Goal: Transaction & Acquisition: Purchase product/service

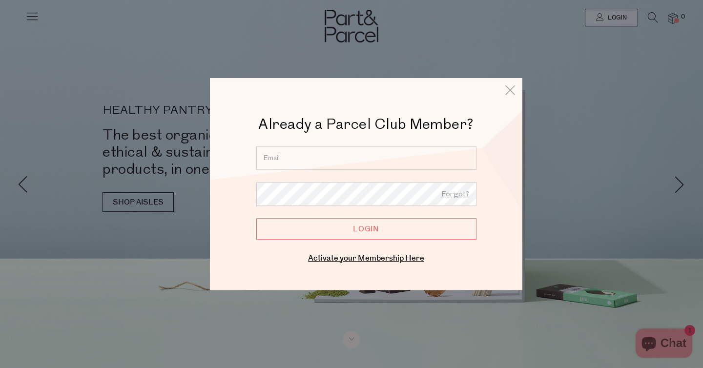
click at [294, 158] on input "email" at bounding box center [366, 157] width 220 height 23
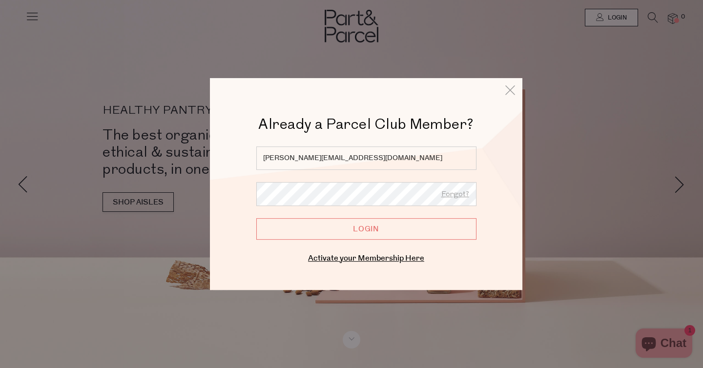
type input "hannah.l.roche@gmail.com"
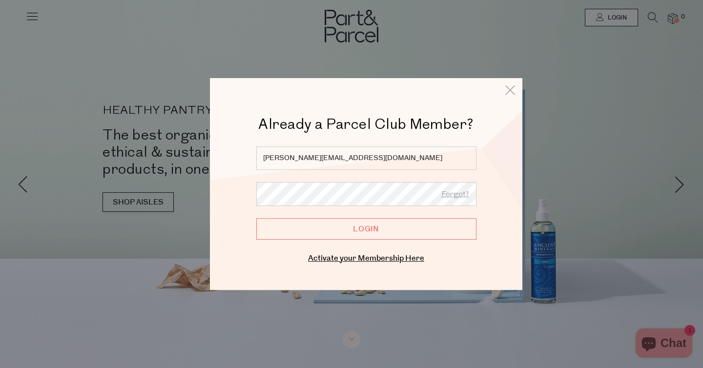
click at [256, 218] on input "Login" at bounding box center [366, 228] width 220 height 21
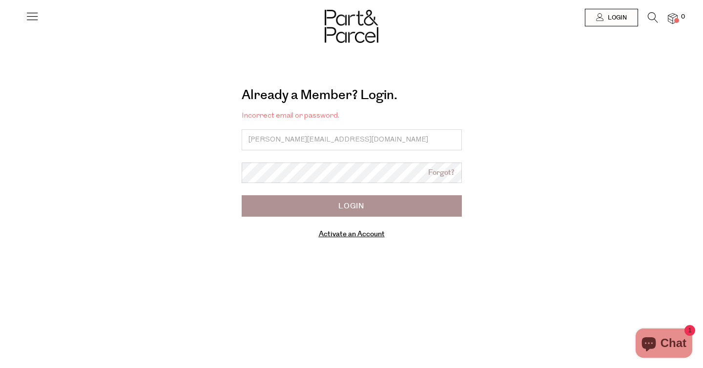
type input "hannah.l.roche@gmail.com"
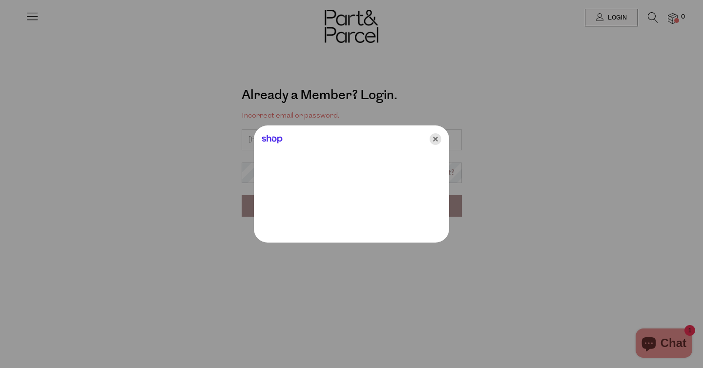
click at [437, 139] on icon "Close" at bounding box center [436, 139] width 12 height 12
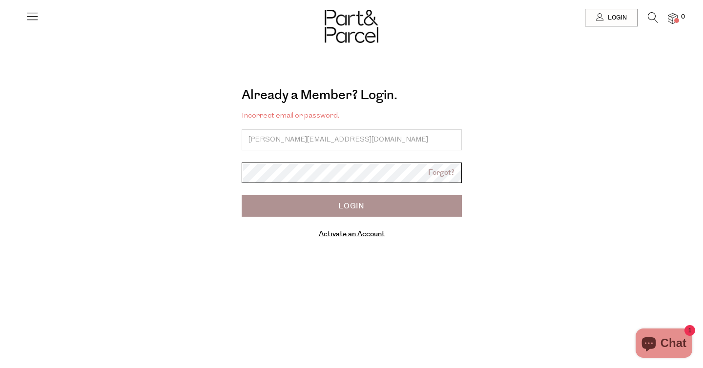
click at [242, 195] on input "Login" at bounding box center [352, 205] width 220 height 21
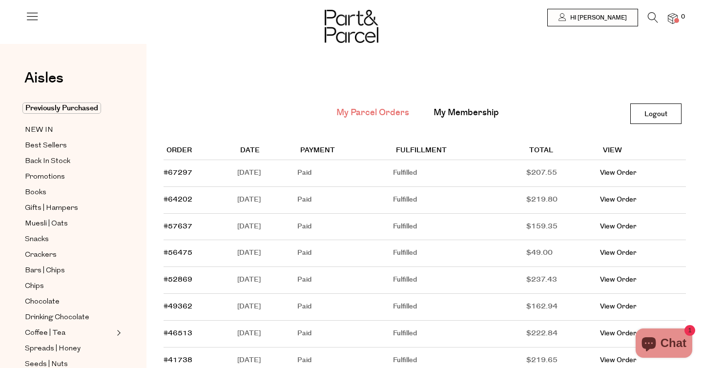
click at [648, 12] on icon at bounding box center [653, 17] width 10 height 11
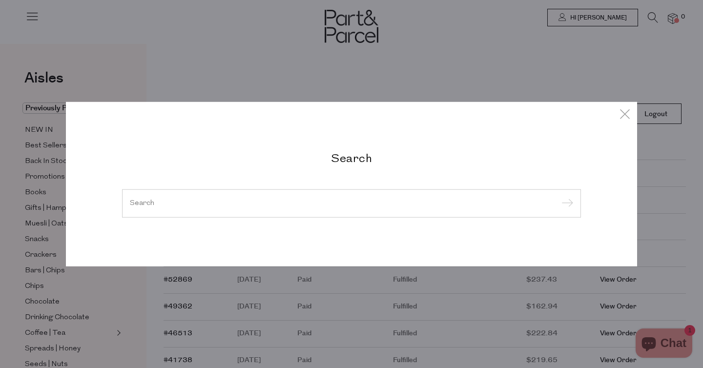
click at [209, 194] on div at bounding box center [351, 203] width 459 height 28
click at [209, 198] on div at bounding box center [351, 203] width 459 height 28
click at [155, 199] on div at bounding box center [351, 203] width 459 height 28
click at [143, 205] on input "search" at bounding box center [351, 203] width 443 height 7
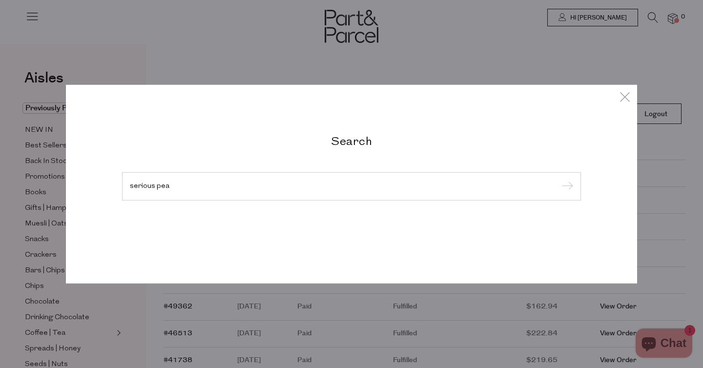
type input "serious pea"
click at [559, 180] on input "submit" at bounding box center [566, 187] width 15 height 15
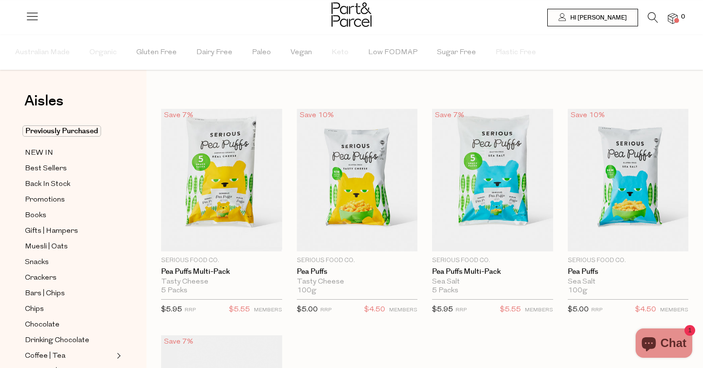
click at [655, 13] on icon at bounding box center [653, 17] width 10 height 11
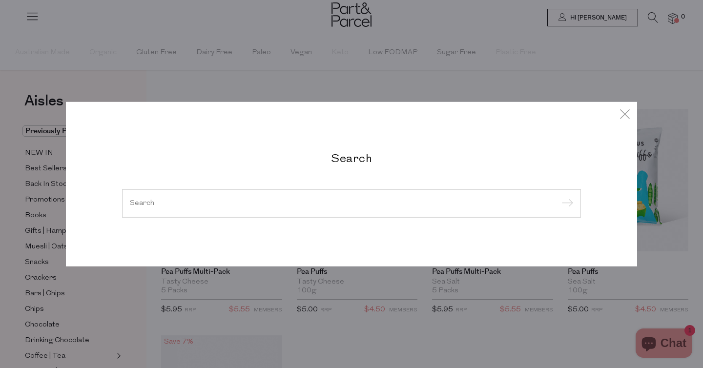
click at [190, 201] on input "search" at bounding box center [351, 203] width 443 height 7
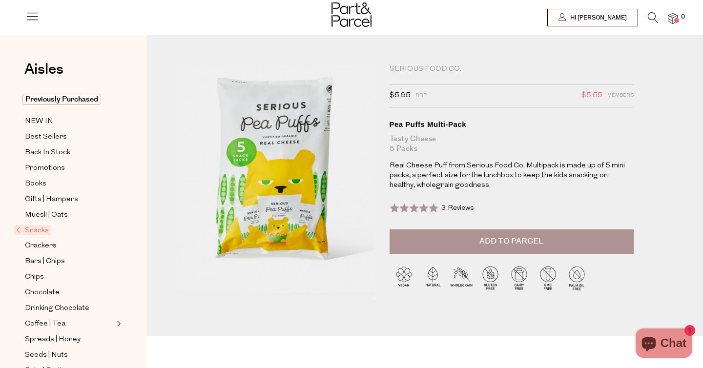
click at [487, 245] on span "Add to Parcel" at bounding box center [512, 241] width 64 height 11
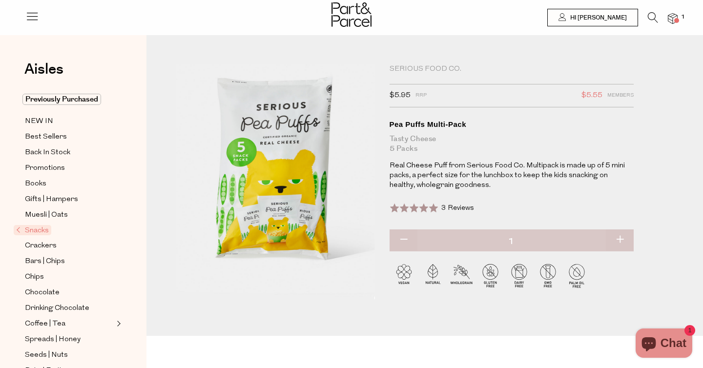
click at [617, 240] on button "button" at bounding box center [620, 240] width 28 height 21
type input "2"
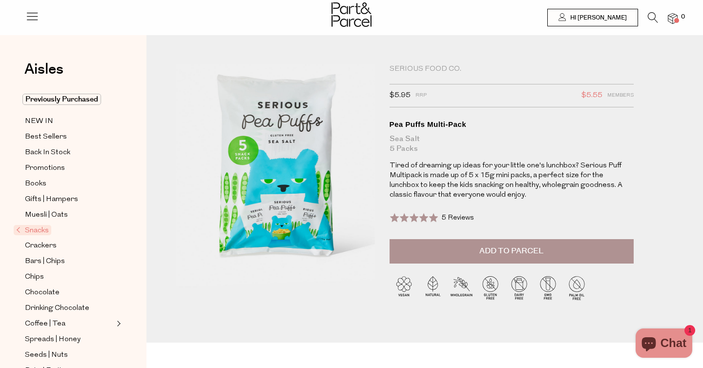
click at [549, 251] on button "Add to Parcel" at bounding box center [512, 251] width 244 height 24
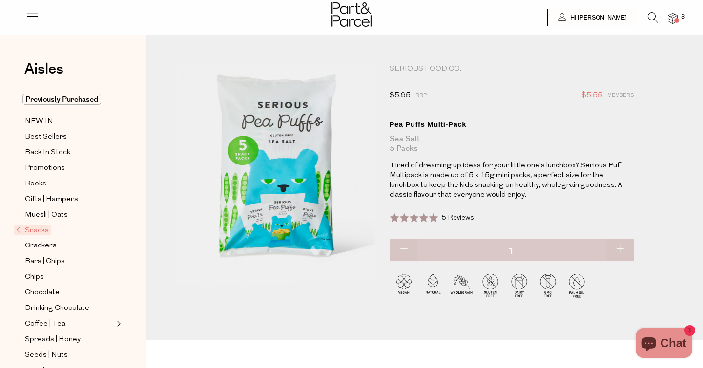
click at [45, 234] on span "Snacks" at bounding box center [33, 230] width 38 height 10
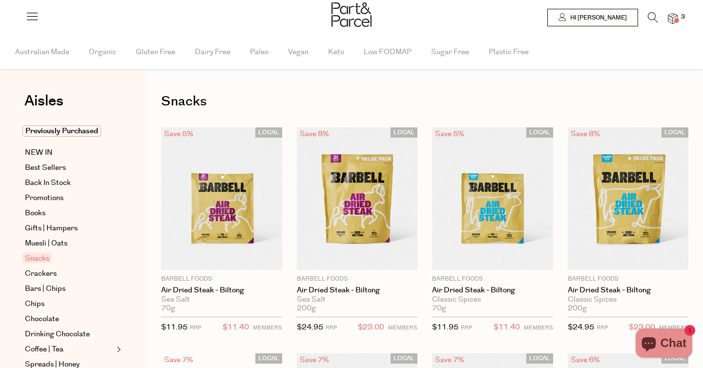
type input "2"
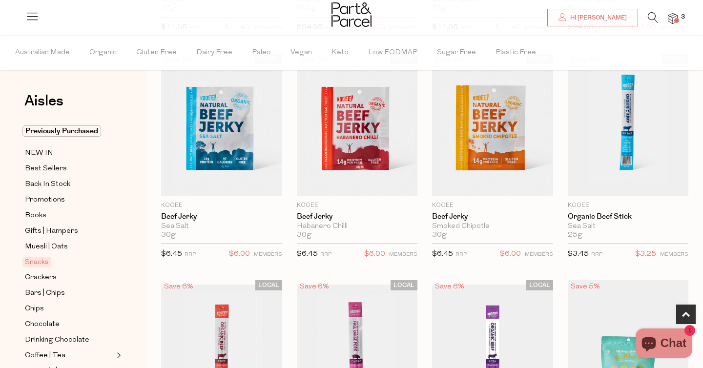
scroll to position [293, 0]
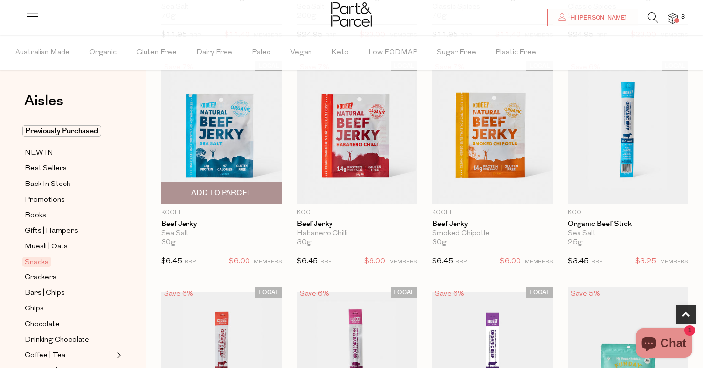
click at [216, 189] on span "Add To Parcel" at bounding box center [221, 193] width 61 height 10
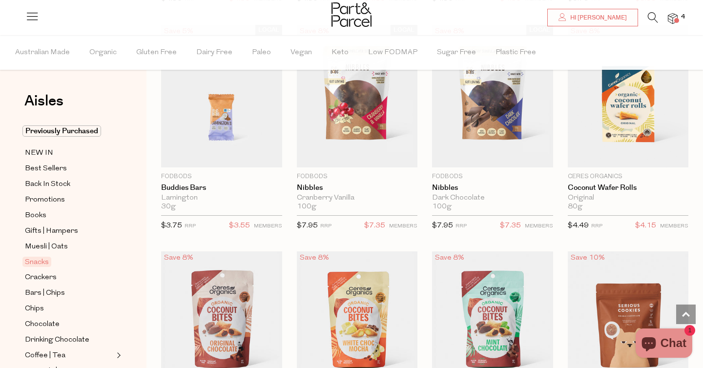
scroll to position [1478, 0]
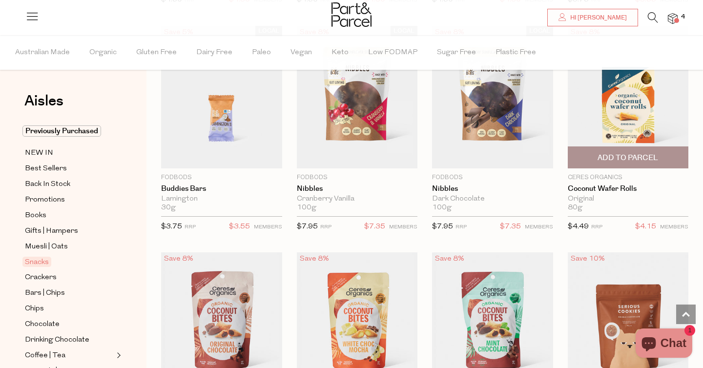
click at [606, 160] on span "Add To Parcel" at bounding box center [628, 158] width 61 height 10
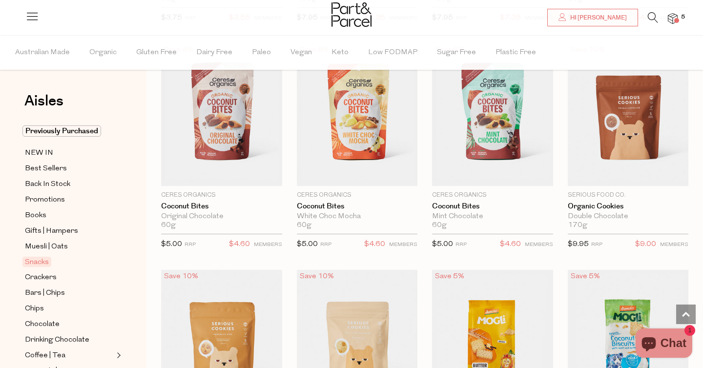
scroll to position [1690, 0]
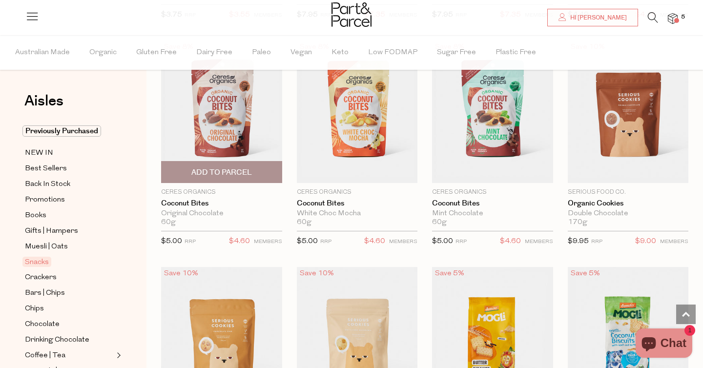
click at [221, 167] on span "Add To Parcel" at bounding box center [221, 172] width 61 height 10
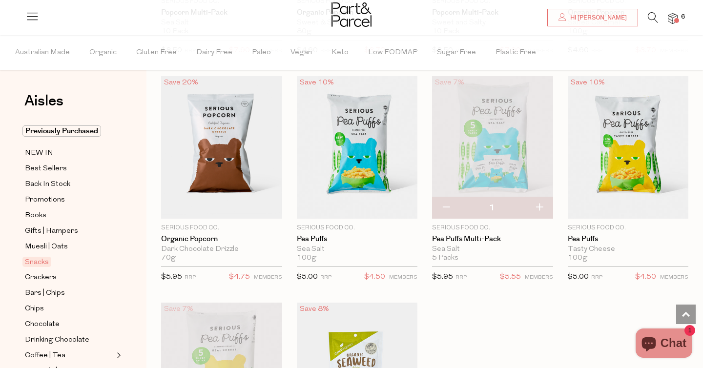
scroll to position [2562, 0]
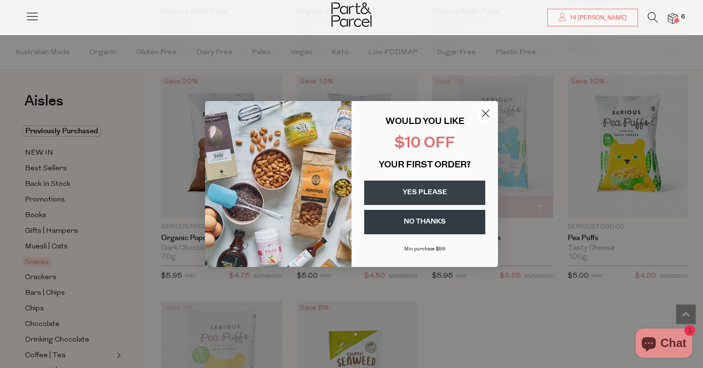
click at [484, 110] on circle "Close dialog" at bounding box center [486, 113] width 16 height 16
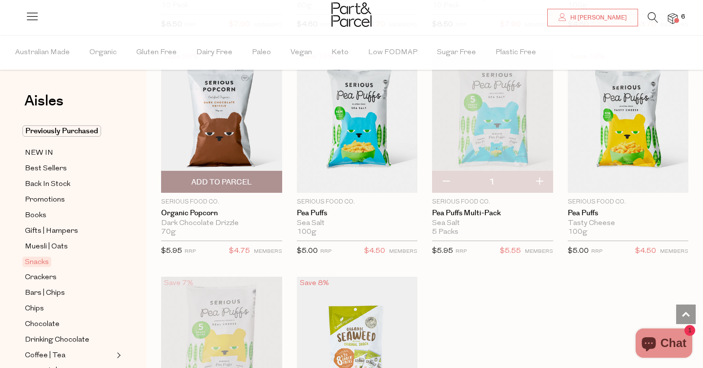
click at [217, 188] on span "Add To Parcel" at bounding box center [221, 181] width 115 height 21
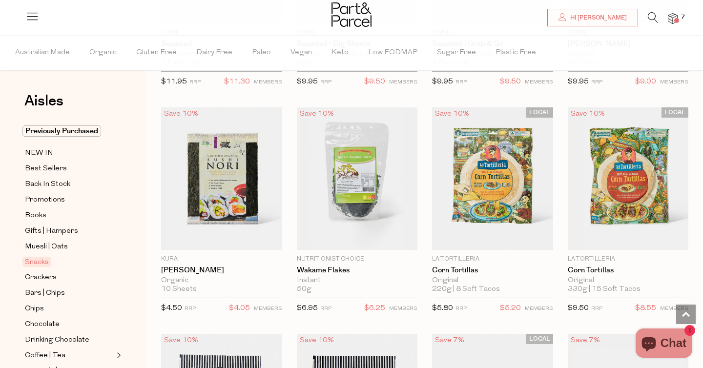
scroll to position [3211, 0]
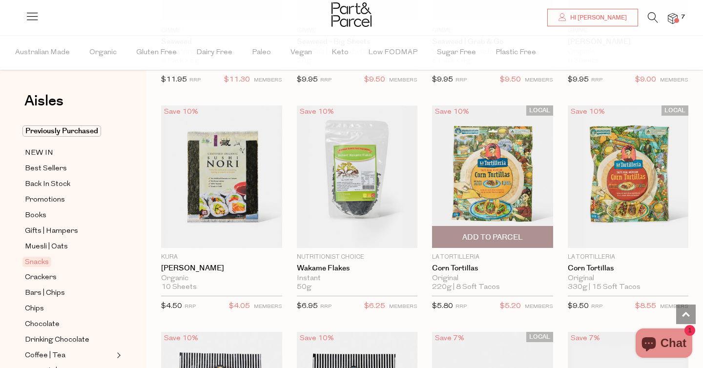
click at [489, 232] on span "Add To Parcel" at bounding box center [492, 237] width 61 height 10
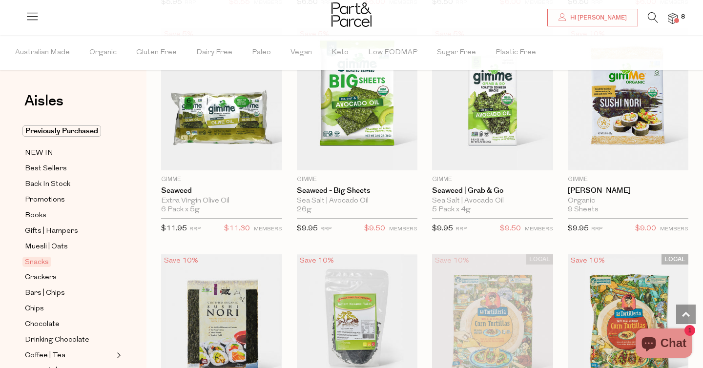
scroll to position [3059, 0]
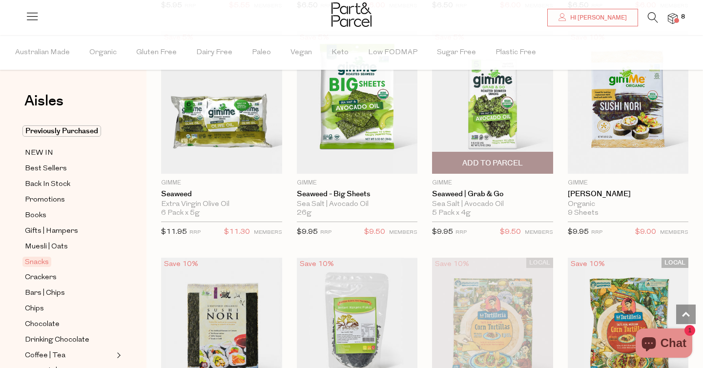
click at [485, 159] on span "Add To Parcel" at bounding box center [492, 163] width 61 height 10
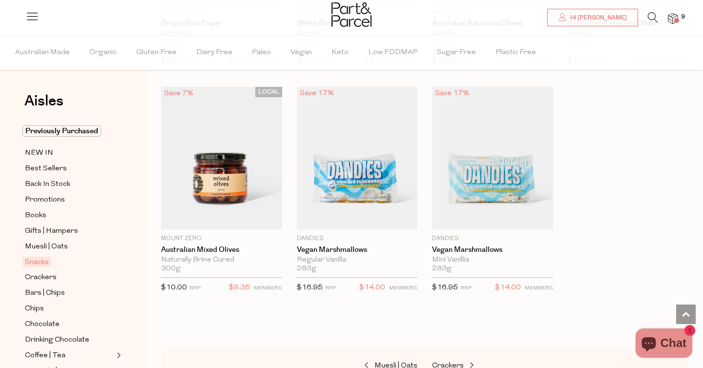
scroll to position [3685, 0]
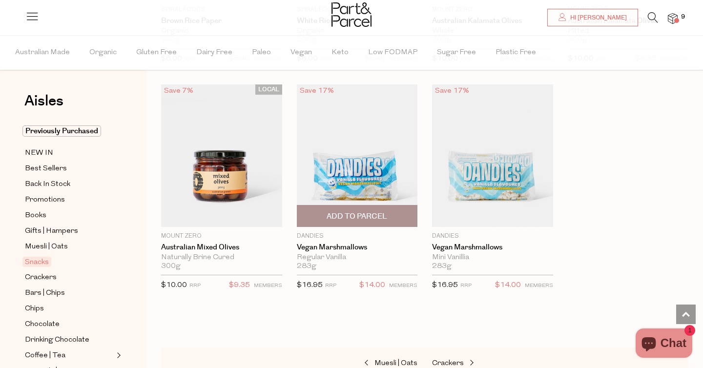
click at [365, 217] on span "Add To Parcel" at bounding box center [357, 216] width 61 height 10
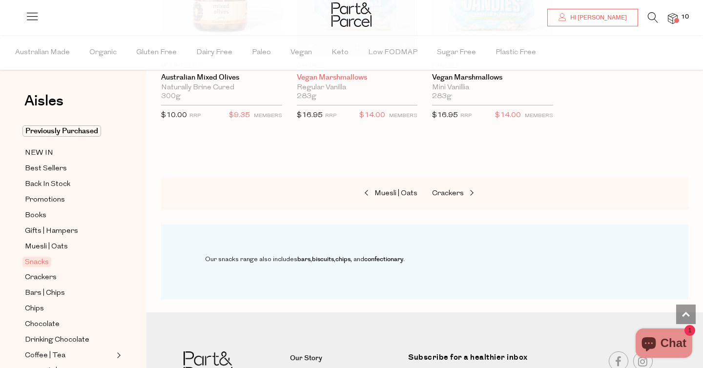
scroll to position [3856, 0]
click at [41, 277] on span "Crackers" at bounding box center [41, 278] width 32 height 12
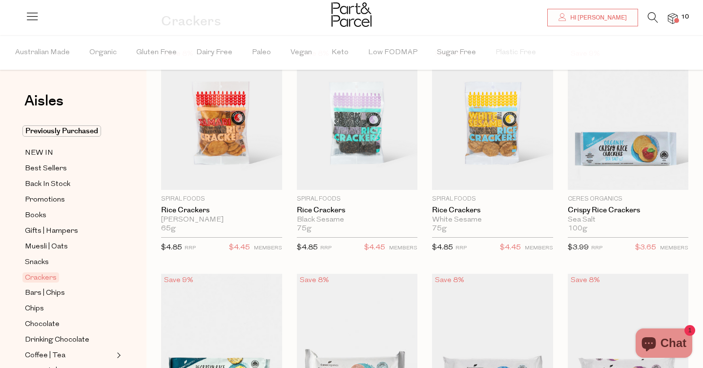
scroll to position [83, 0]
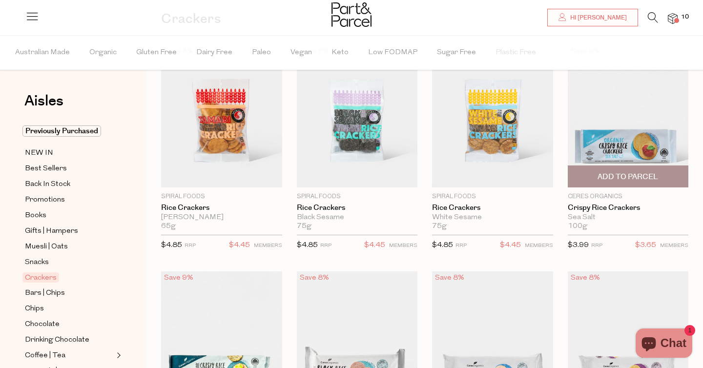
click at [624, 181] on span "Add To Parcel" at bounding box center [628, 177] width 61 height 10
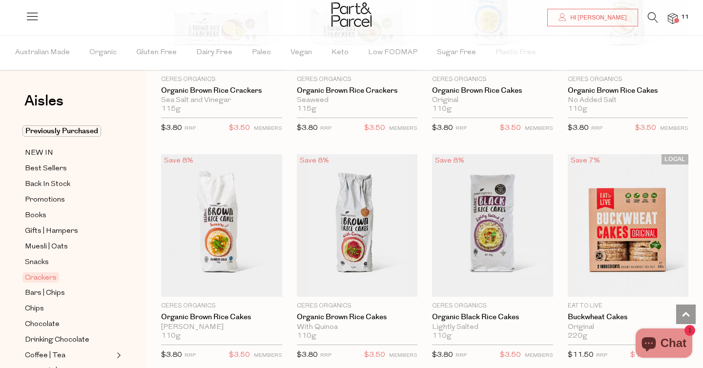
scroll to position [726, 0]
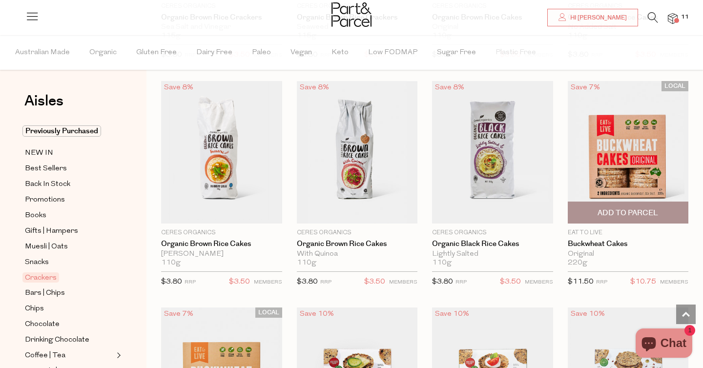
click at [629, 214] on span "Add To Parcel" at bounding box center [628, 213] width 61 height 10
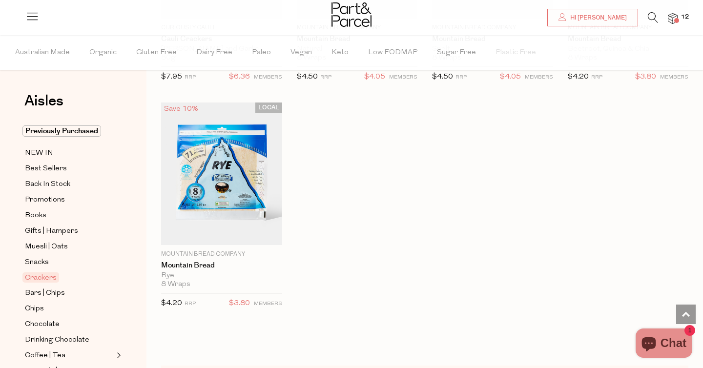
scroll to position [2065, 0]
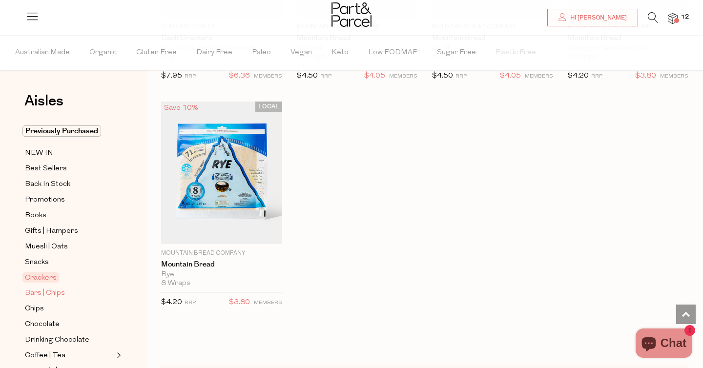
click at [47, 298] on span "Bars | Chips" at bounding box center [45, 294] width 40 height 12
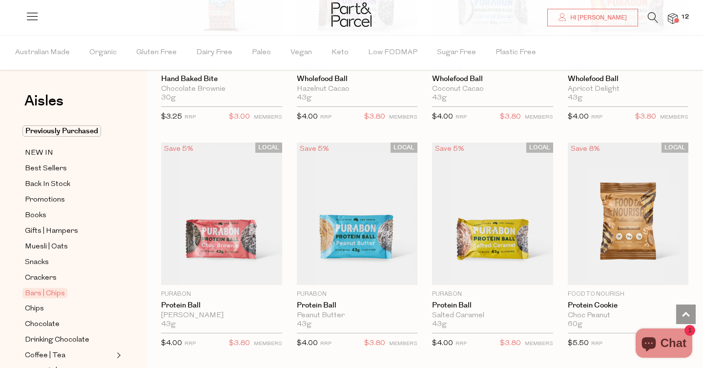
scroll to position [2273, 0]
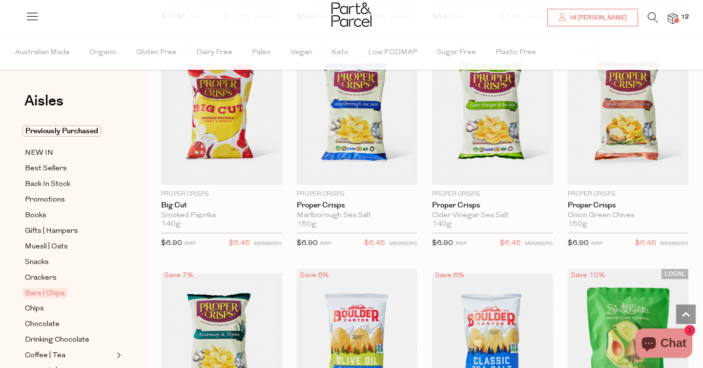
scroll to position [3520, 0]
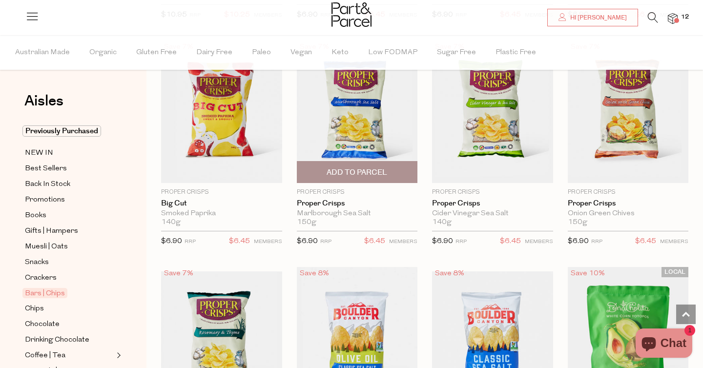
click at [385, 170] on span "Add To Parcel" at bounding box center [357, 172] width 61 height 10
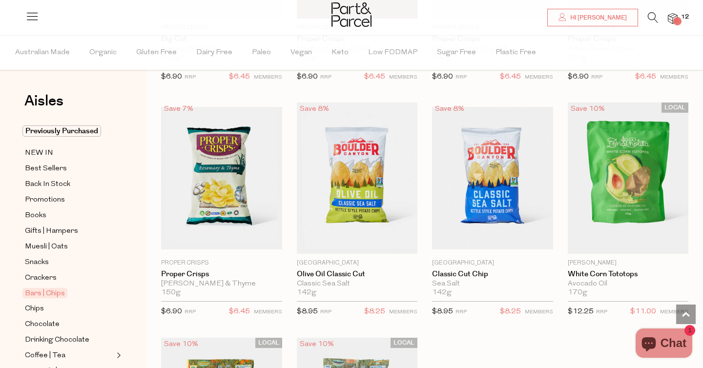
scroll to position [3691, 0]
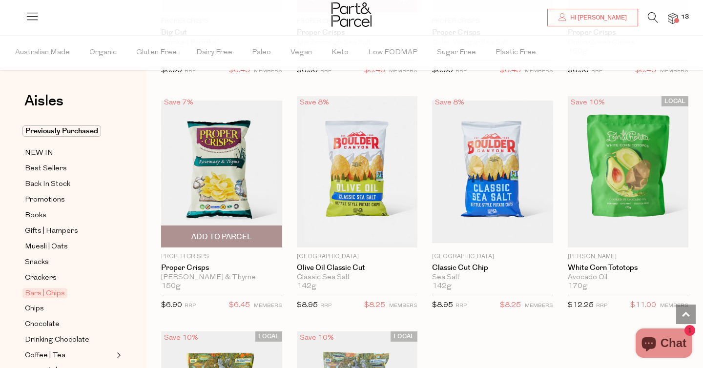
click at [220, 238] on span "Add To Parcel" at bounding box center [221, 237] width 61 height 10
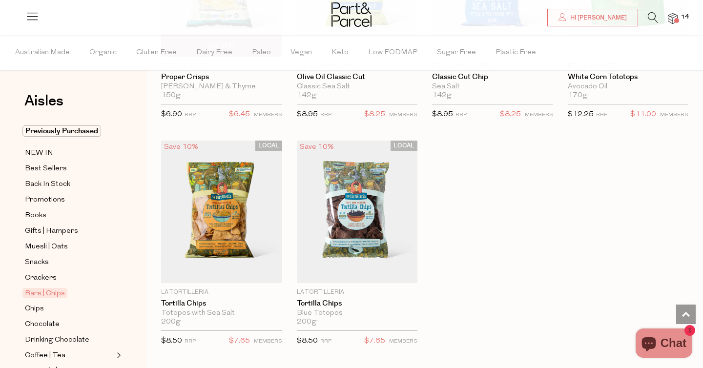
scroll to position [3883, 0]
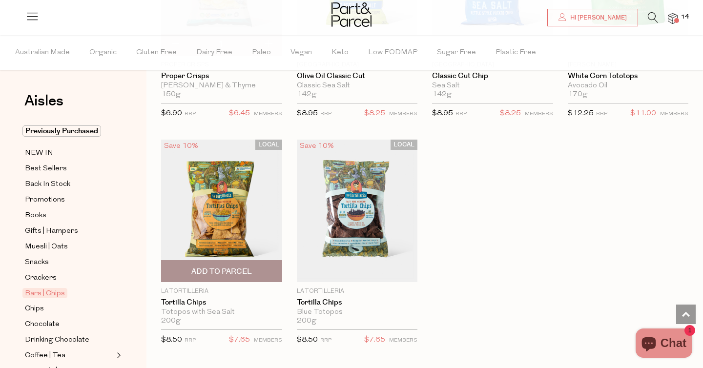
click at [208, 267] on span "Add To Parcel" at bounding box center [221, 272] width 61 height 10
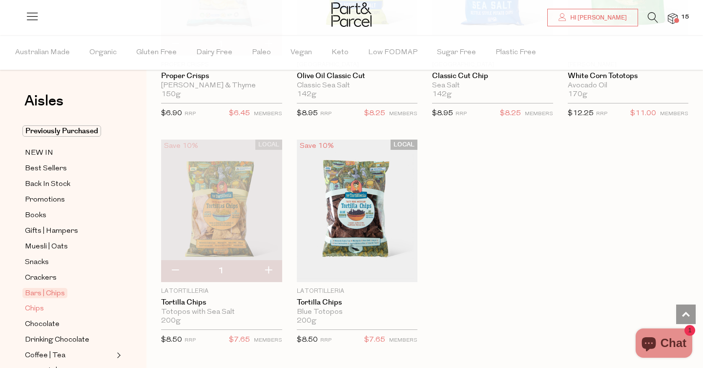
click at [33, 309] on span "Chips" at bounding box center [34, 309] width 19 height 12
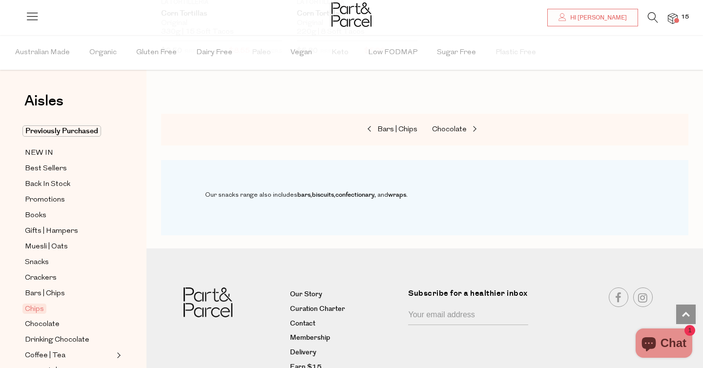
scroll to position [1219, 0]
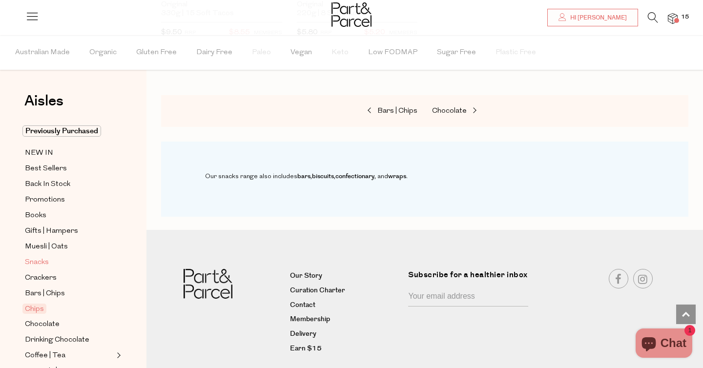
click at [35, 263] on span "Snacks" at bounding box center [37, 263] width 24 height 12
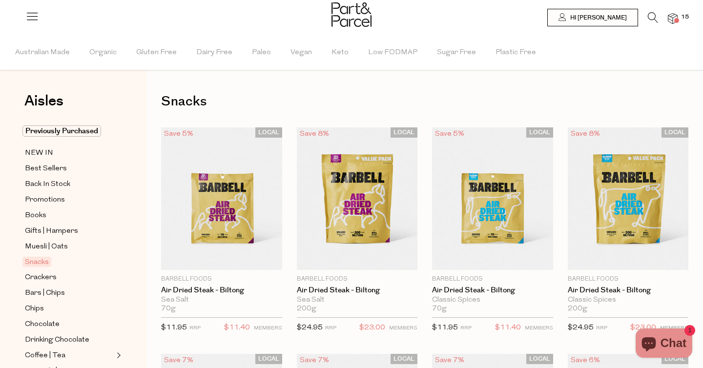
type input "2"
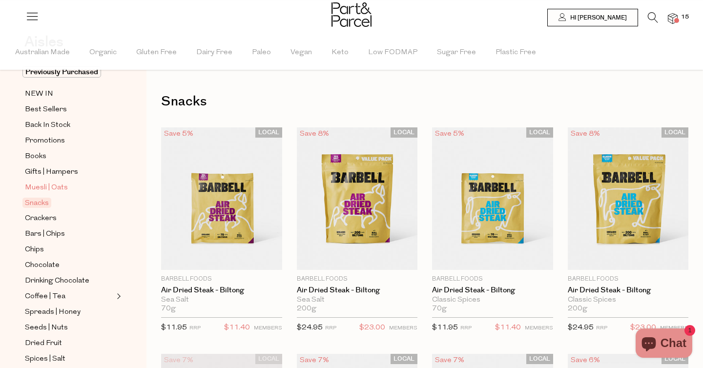
scroll to position [63, 0]
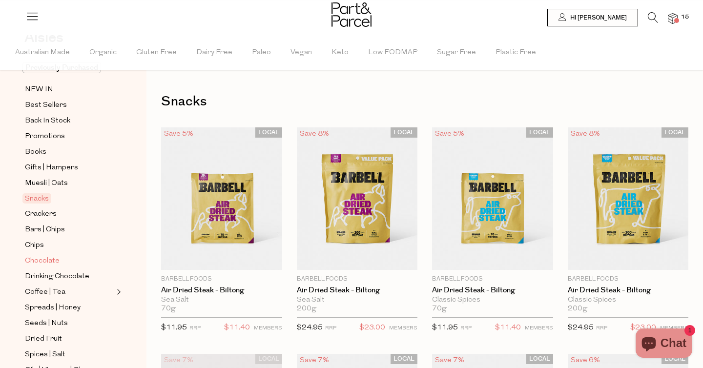
click at [26, 260] on span "Chocolate" at bounding box center [42, 261] width 35 height 12
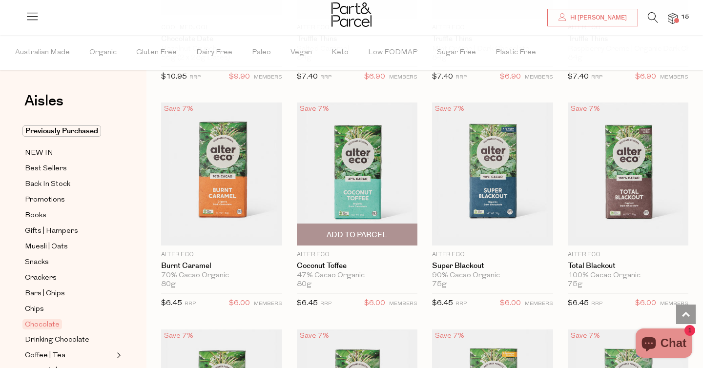
scroll to position [953, 0]
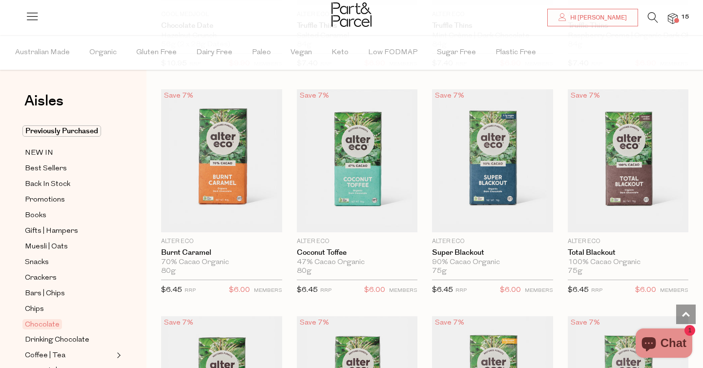
click at [655, 18] on icon at bounding box center [653, 17] width 10 height 11
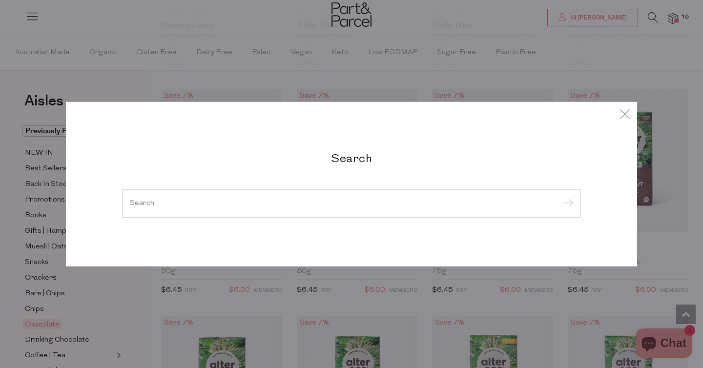
click at [215, 205] on input "search" at bounding box center [351, 203] width 443 height 7
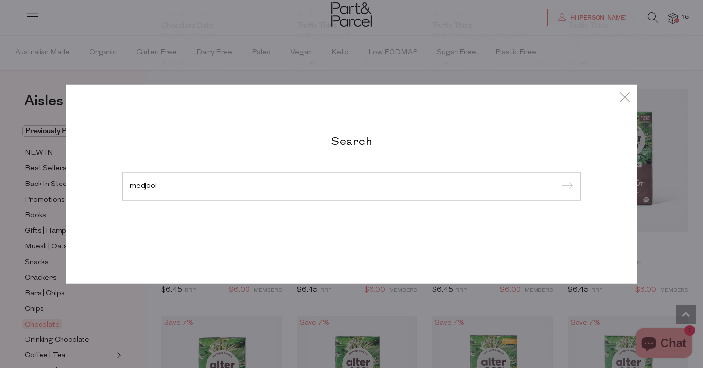
type input "medjool"
click at [559, 180] on input "submit" at bounding box center [566, 187] width 15 height 15
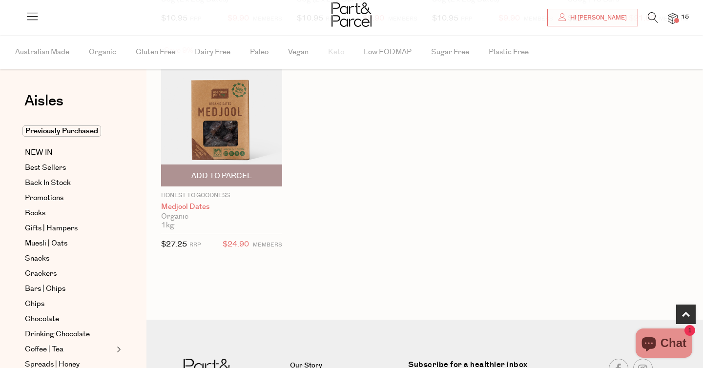
scroll to position [293, 0]
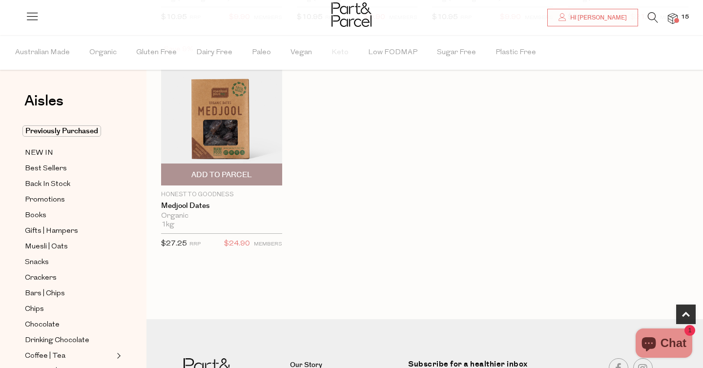
click at [217, 177] on span "Add To Parcel" at bounding box center [221, 175] width 61 height 10
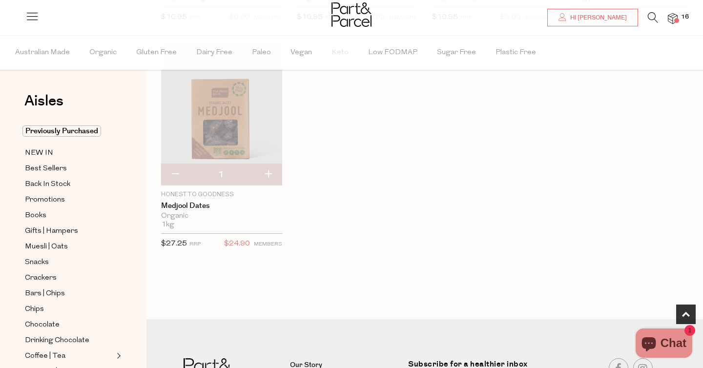
click at [651, 21] on icon at bounding box center [653, 17] width 10 height 11
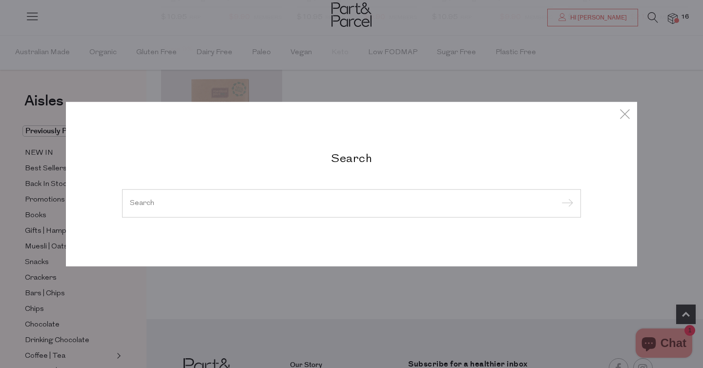
click at [164, 203] on input "search" at bounding box center [351, 203] width 443 height 7
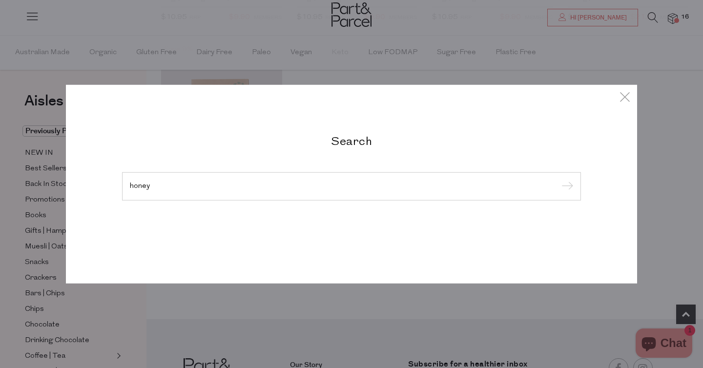
type input "honey"
click at [559, 180] on input "submit" at bounding box center [566, 187] width 15 height 15
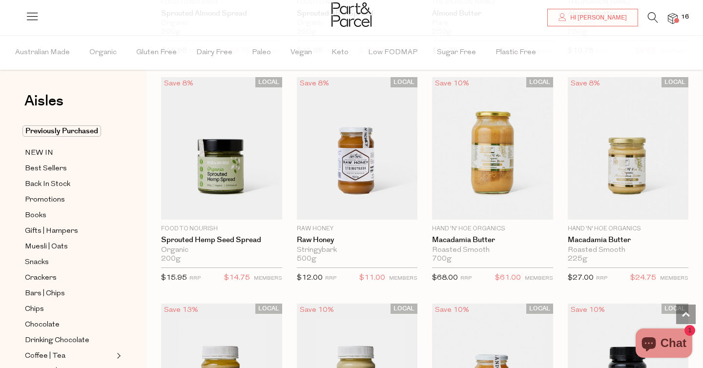
scroll to position [1648, 0]
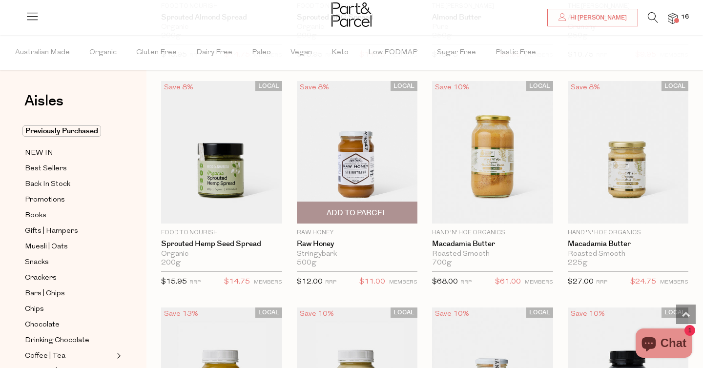
click at [371, 213] on span "Add To Parcel" at bounding box center [357, 213] width 61 height 10
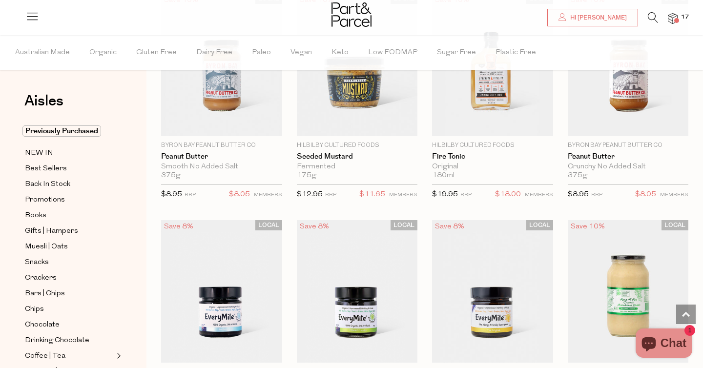
scroll to position [2200, 0]
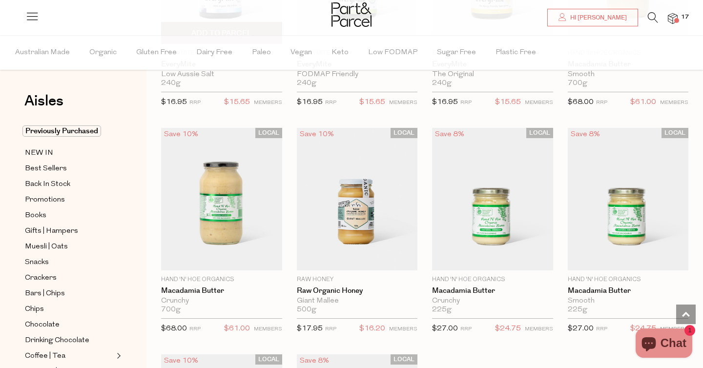
scroll to position [2508, 0]
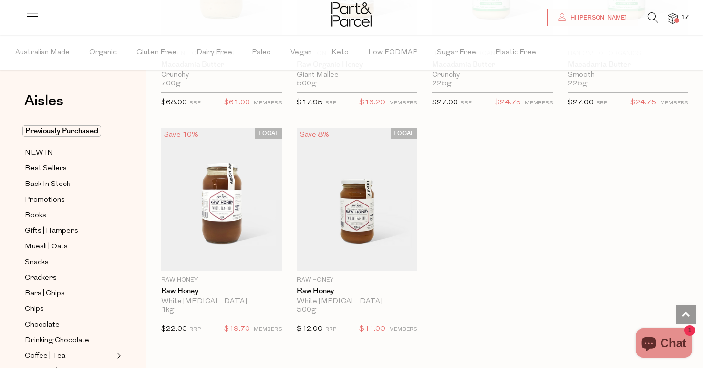
scroll to position [2753, 0]
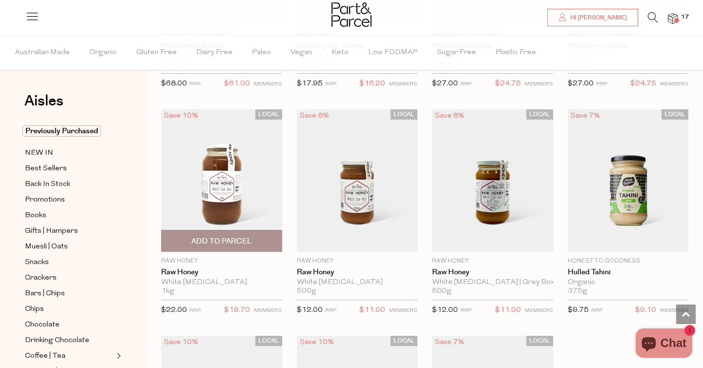
click at [215, 242] on span "Add To Parcel" at bounding box center [221, 241] width 61 height 10
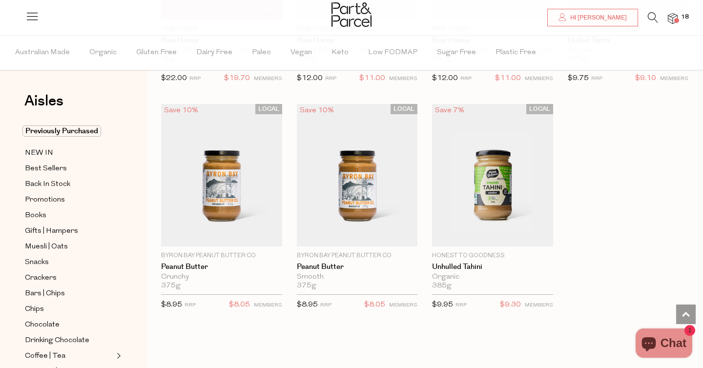
scroll to position [2991, 0]
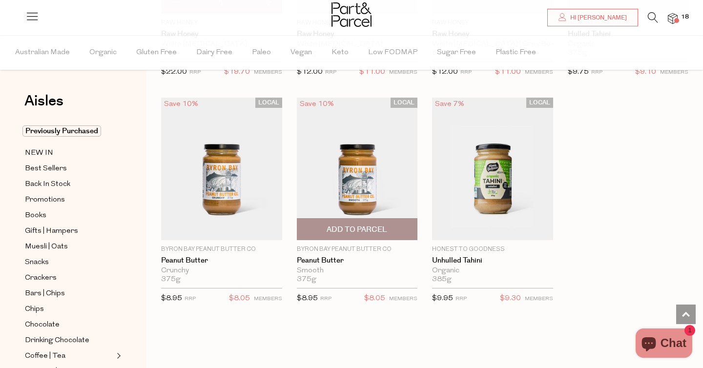
click at [341, 228] on span "Add To Parcel" at bounding box center [357, 230] width 61 height 10
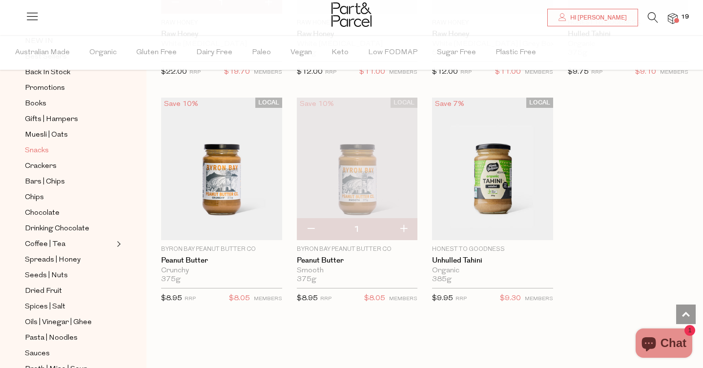
scroll to position [119, 0]
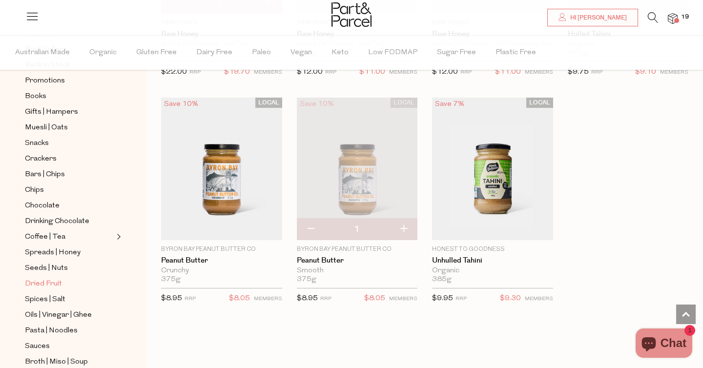
click at [45, 284] on span "Dried Fruit" at bounding box center [43, 284] width 37 height 12
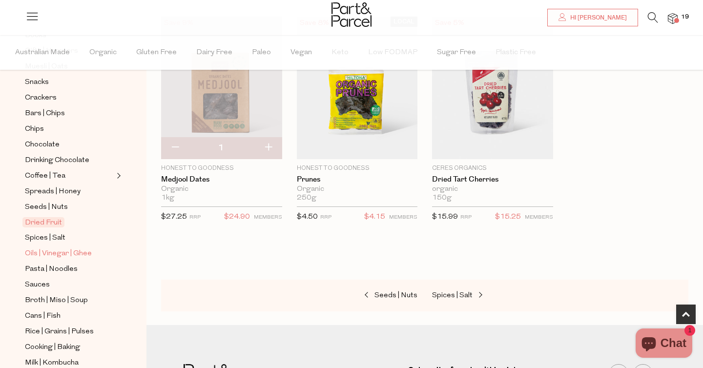
scroll to position [187, 0]
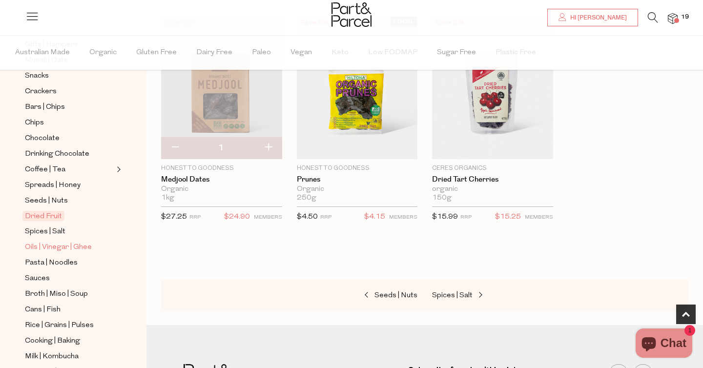
click at [56, 249] on span "Oils | Vinegar | Ghee" at bounding box center [58, 248] width 67 height 12
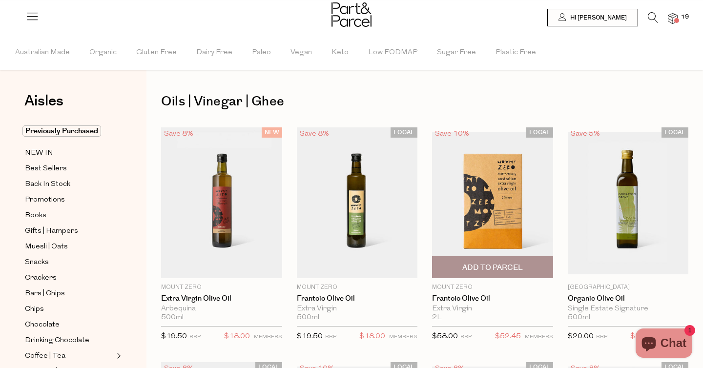
click at [485, 275] on span "Add To Parcel" at bounding box center [492, 267] width 115 height 21
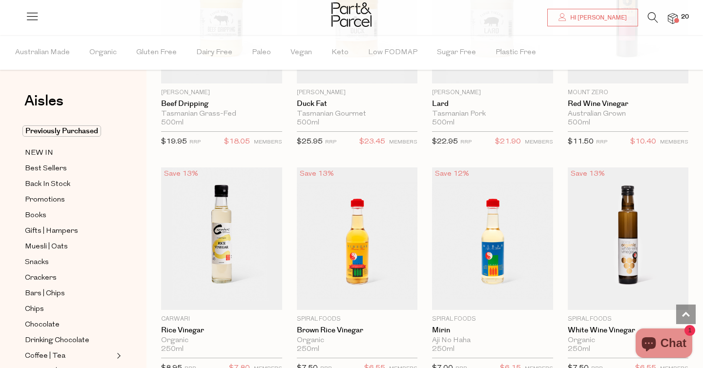
scroll to position [1802, 0]
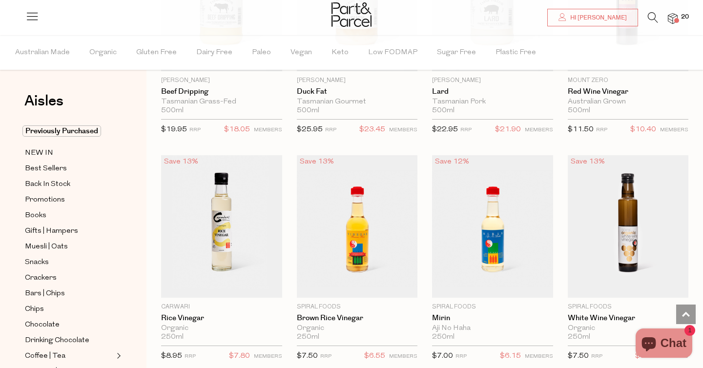
click at [651, 16] on icon at bounding box center [653, 17] width 10 height 11
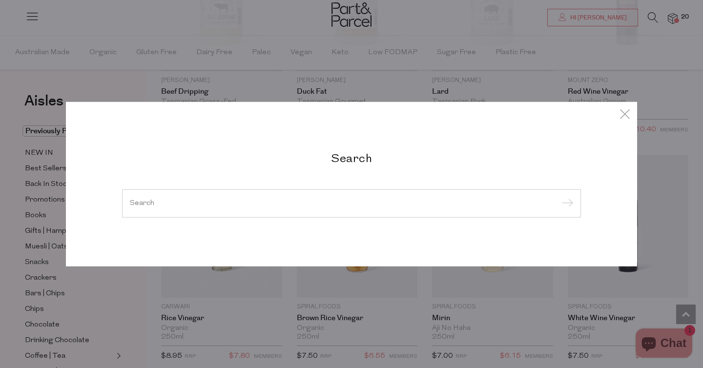
click at [170, 199] on div at bounding box center [351, 203] width 459 height 28
click at [157, 200] on input "search" at bounding box center [351, 203] width 443 height 7
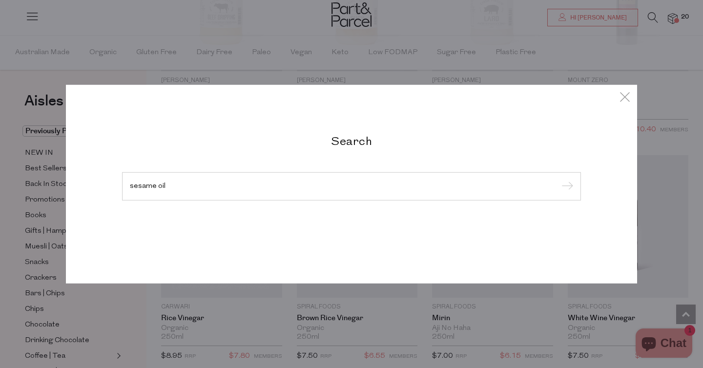
type input "sesame oil"
click at [559, 180] on input "submit" at bounding box center [566, 187] width 15 height 15
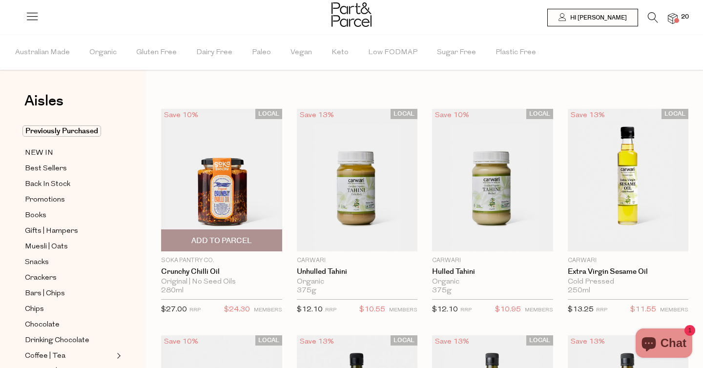
click at [203, 237] on span "Add To Parcel" at bounding box center [221, 241] width 61 height 10
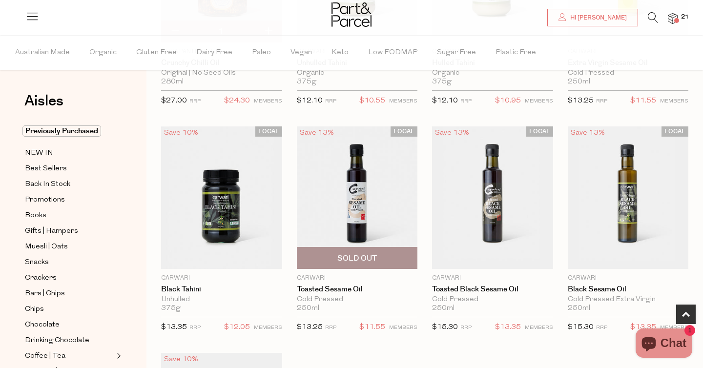
scroll to position [210, 0]
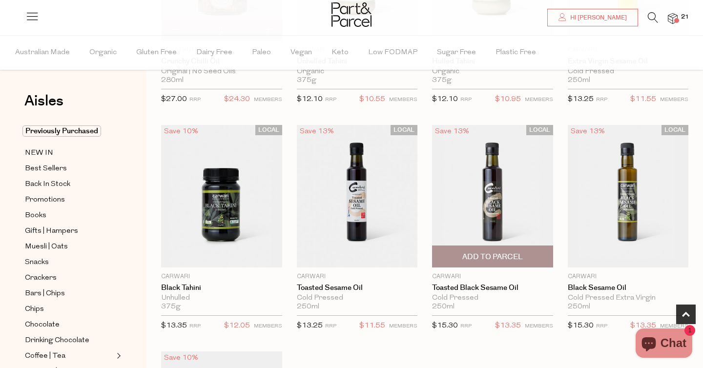
click at [497, 258] on span "Add To Parcel" at bounding box center [492, 257] width 61 height 10
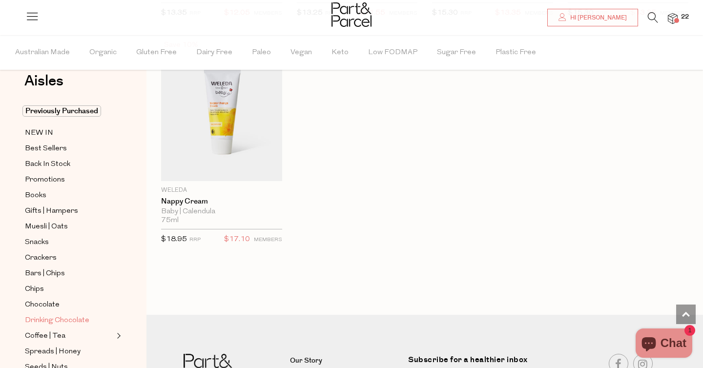
scroll to position [21, 0]
click at [51, 318] on span "Drinking Chocolate" at bounding box center [57, 320] width 64 height 12
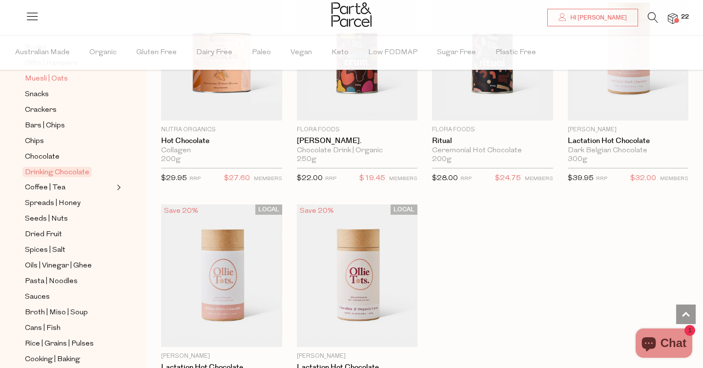
scroll to position [185, 0]
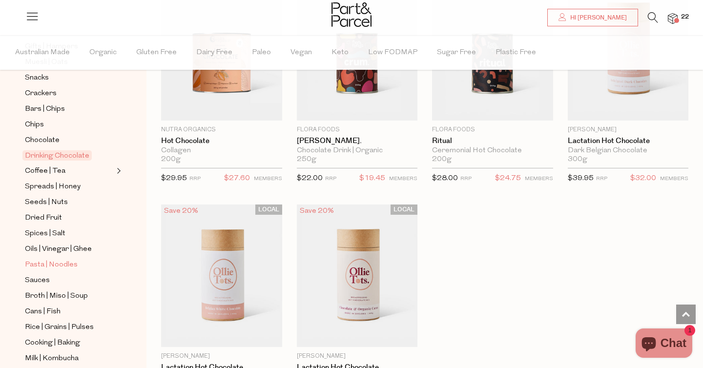
click at [67, 263] on span "Pasta | Noodles" at bounding box center [51, 265] width 53 height 12
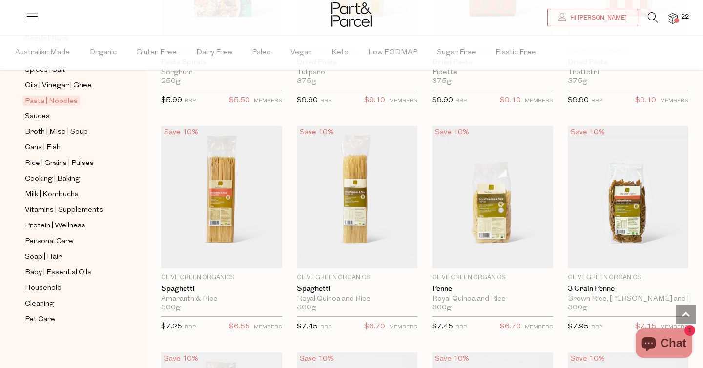
scroll to position [691, 0]
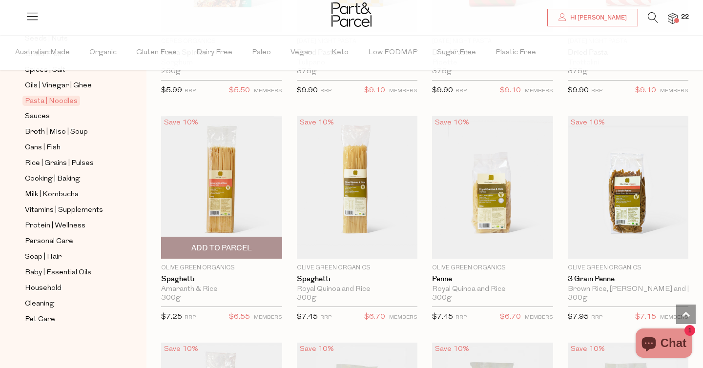
click at [208, 247] on span "Add To Parcel" at bounding box center [221, 248] width 61 height 10
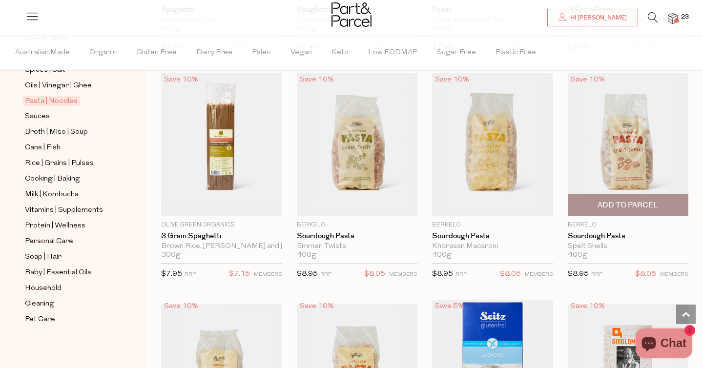
scroll to position [960, 0]
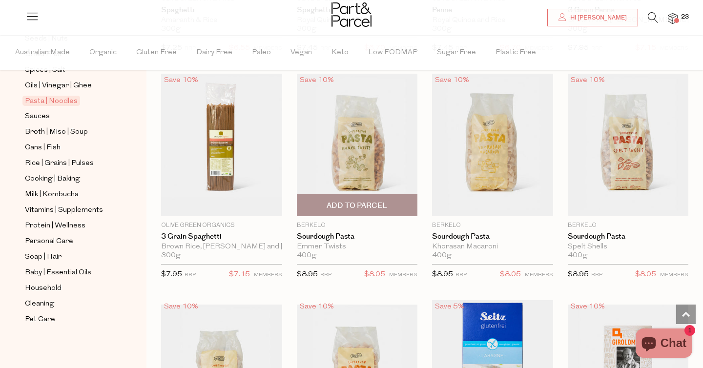
click at [357, 208] on span "Add To Parcel" at bounding box center [357, 206] width 61 height 10
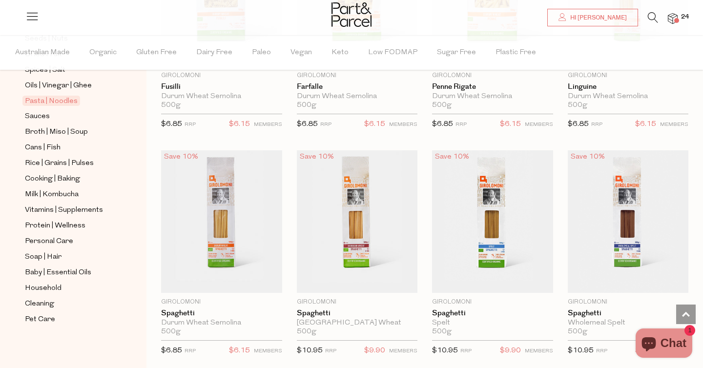
scroll to position [1619, 0]
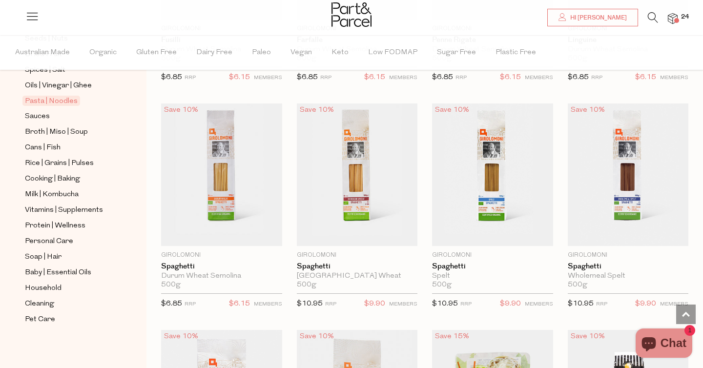
click at [674, 19] on span at bounding box center [676, 20] width 5 height 5
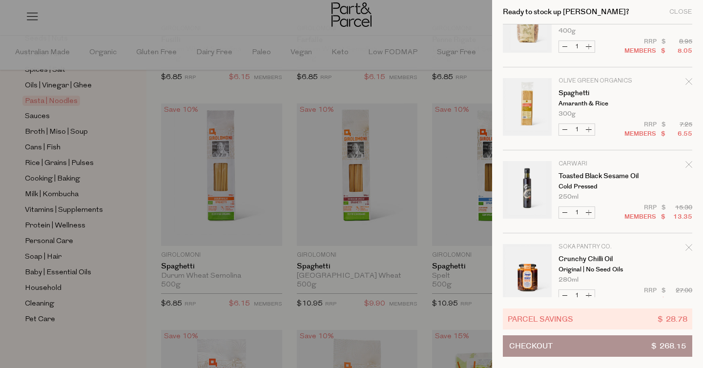
scroll to position [41, 0]
click at [468, 18] on div at bounding box center [351, 184] width 703 height 368
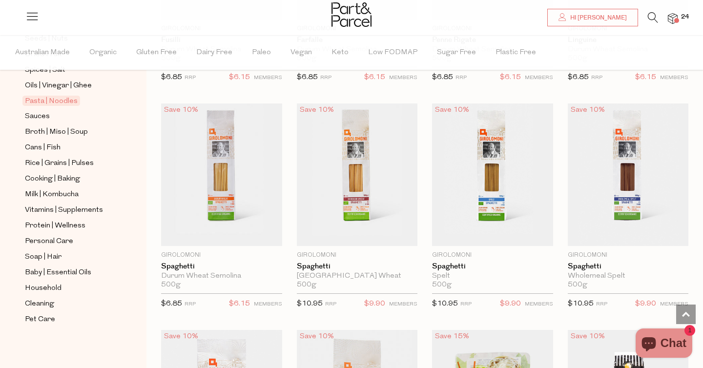
scroll to position [980, 0]
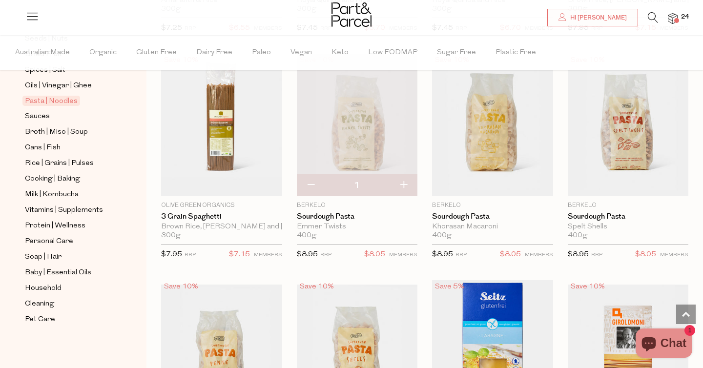
click at [655, 21] on icon at bounding box center [653, 17] width 10 height 11
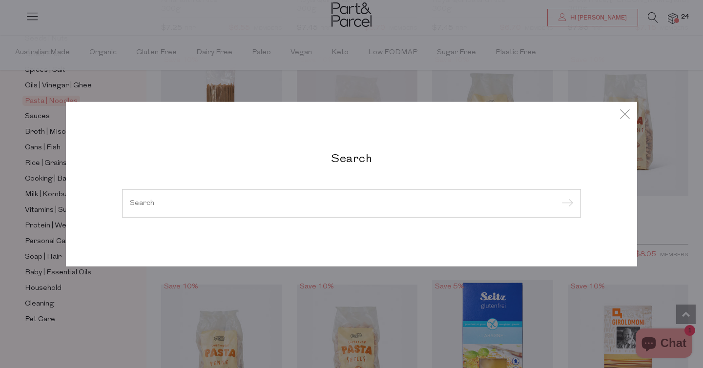
click at [140, 209] on div at bounding box center [351, 203] width 459 height 28
click at [137, 206] on input "search" at bounding box center [351, 203] width 443 height 7
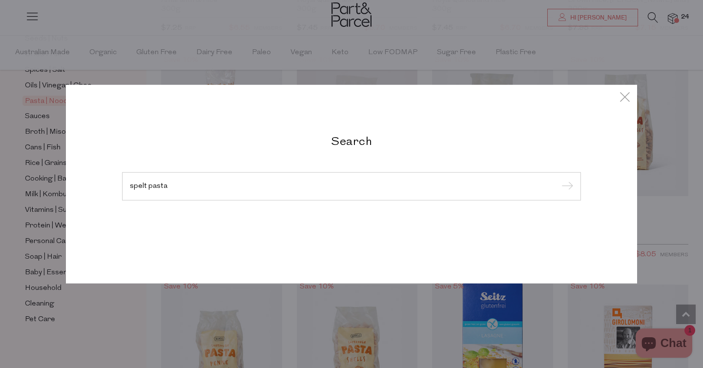
type input "spelt pasta"
click at [559, 180] on input "submit" at bounding box center [566, 187] width 15 height 15
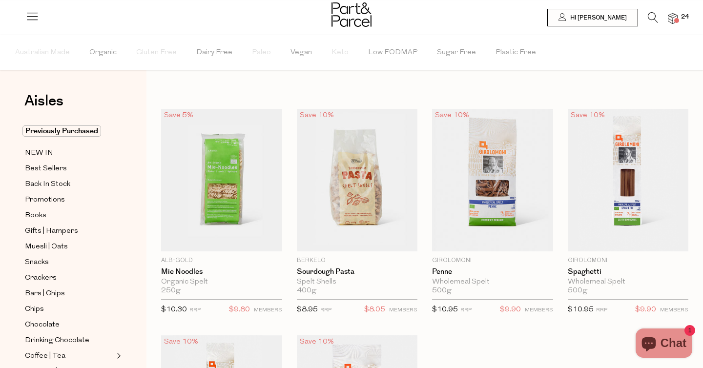
click at [676, 15] on img at bounding box center [673, 18] width 10 height 11
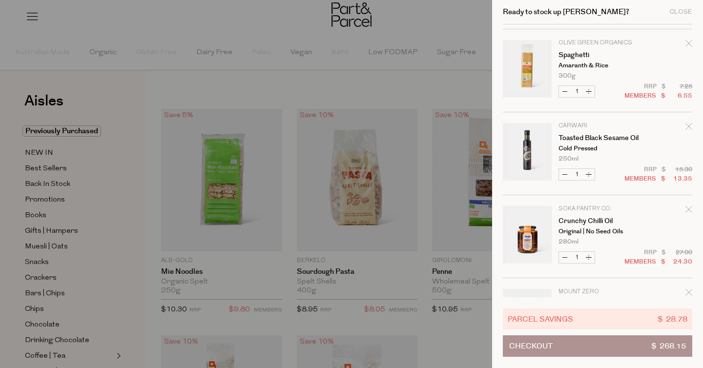
scroll to position [84, 0]
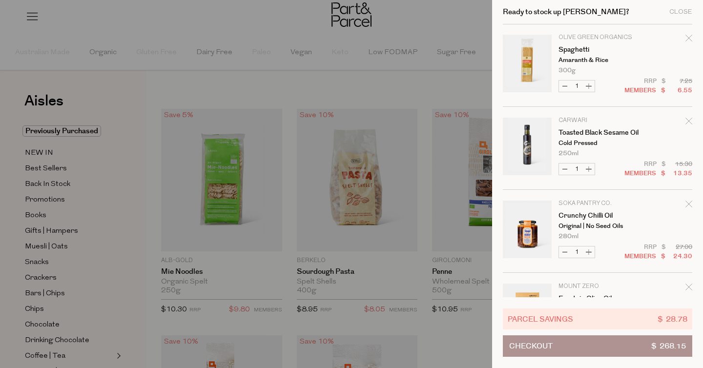
click at [398, 12] on div at bounding box center [351, 184] width 703 height 368
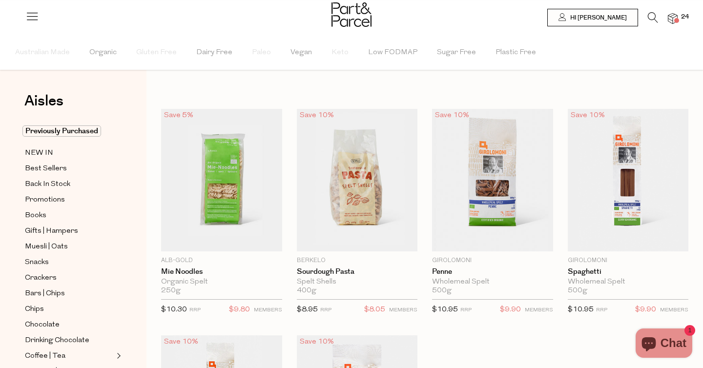
click at [654, 18] on icon at bounding box center [653, 17] width 10 height 11
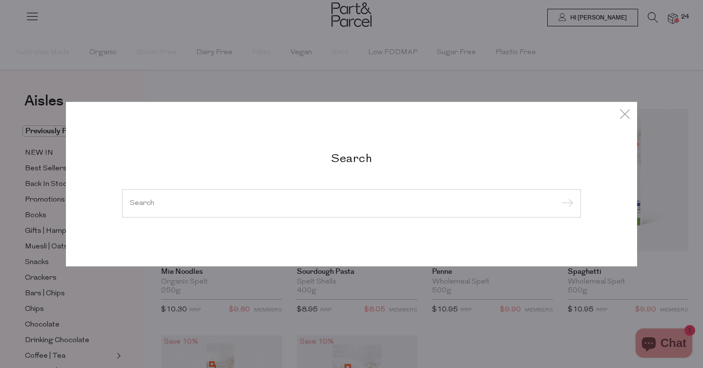
click at [149, 198] on div at bounding box center [351, 203] width 459 height 28
click at [147, 204] on input "search" at bounding box center [351, 203] width 443 height 7
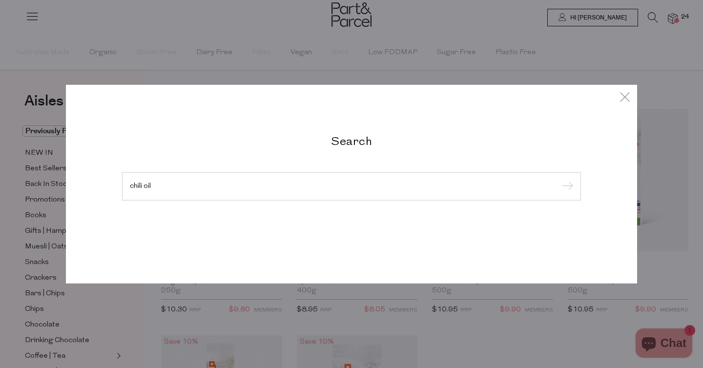
type input "chili oil"
click at [559, 180] on input "submit" at bounding box center [566, 187] width 15 height 15
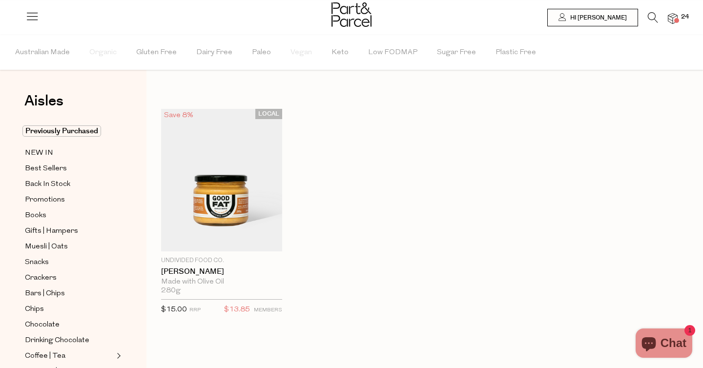
click at [655, 13] on icon at bounding box center [653, 17] width 10 height 11
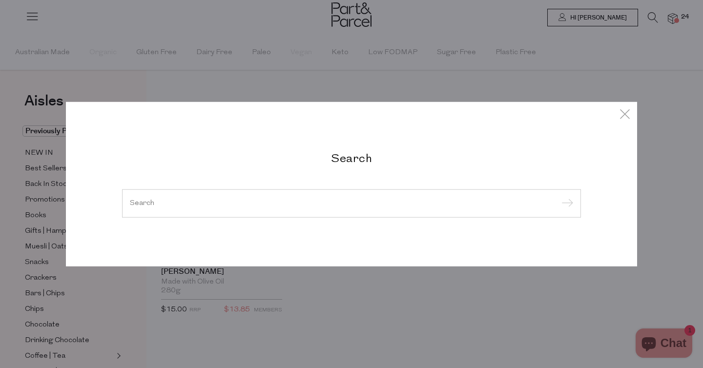
click at [144, 197] on div at bounding box center [351, 203] width 459 height 28
click at [141, 208] on div at bounding box center [351, 203] width 459 height 28
click at [133, 204] on input "search" at bounding box center [351, 203] width 443 height 7
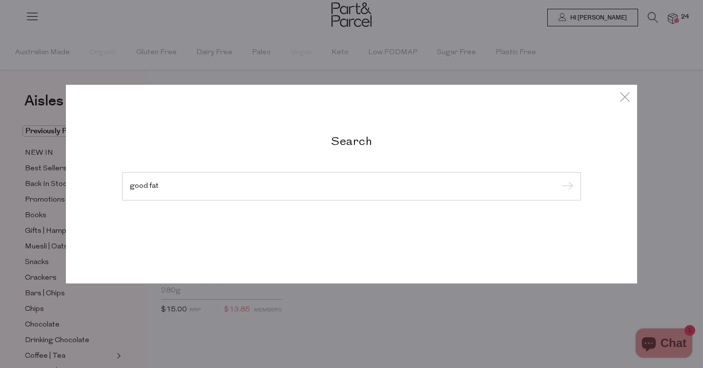
type input "good fat"
click at [559, 180] on input "submit" at bounding box center [566, 187] width 15 height 15
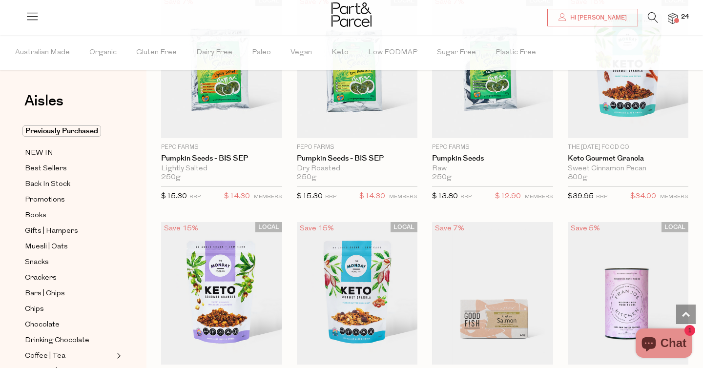
scroll to position [1696, 0]
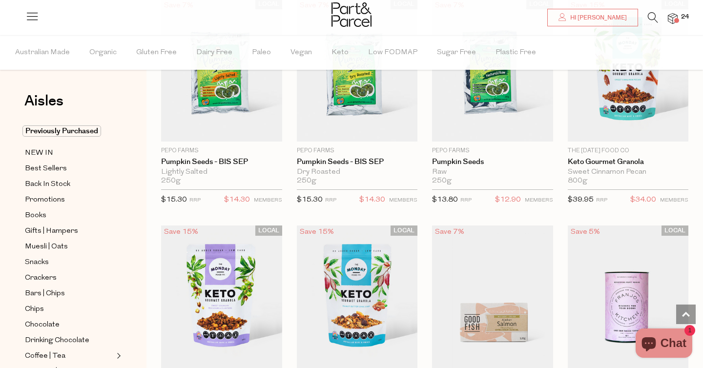
click at [652, 9] on div at bounding box center [351, 16] width 703 height 32
click at [652, 18] on icon at bounding box center [653, 17] width 10 height 11
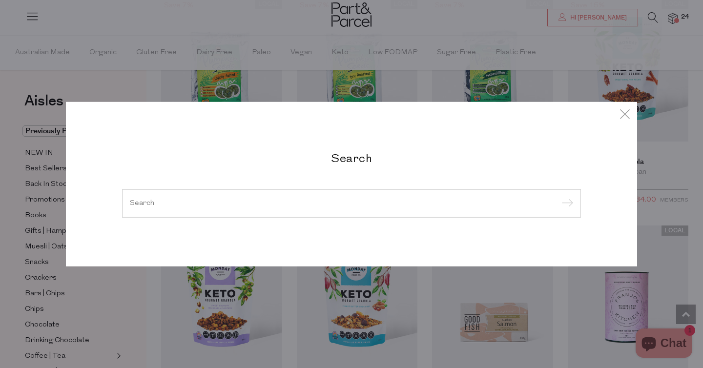
click at [185, 206] on input "search" at bounding box center [351, 203] width 443 height 7
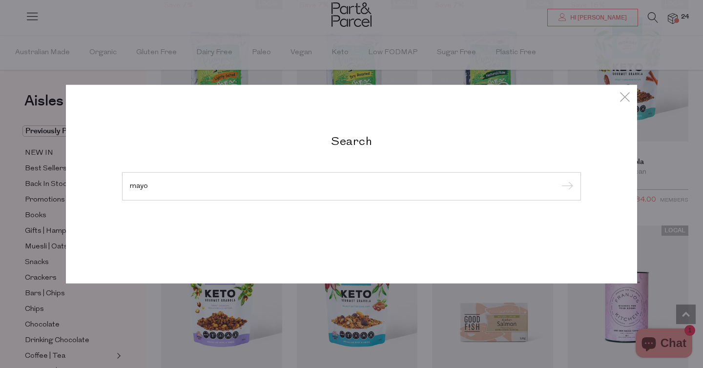
type input "mayo"
click at [559, 180] on input "submit" at bounding box center [566, 187] width 15 height 15
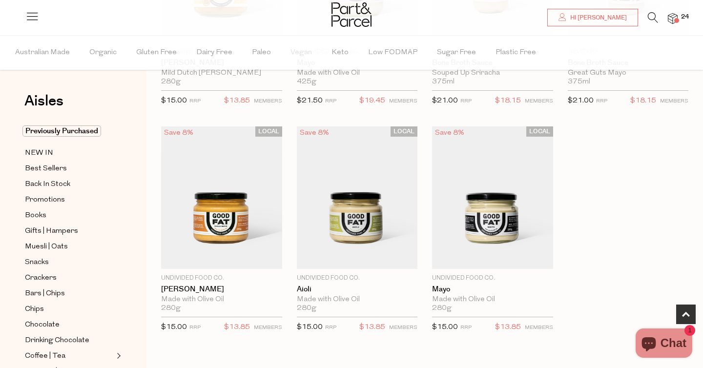
scroll to position [220, 0]
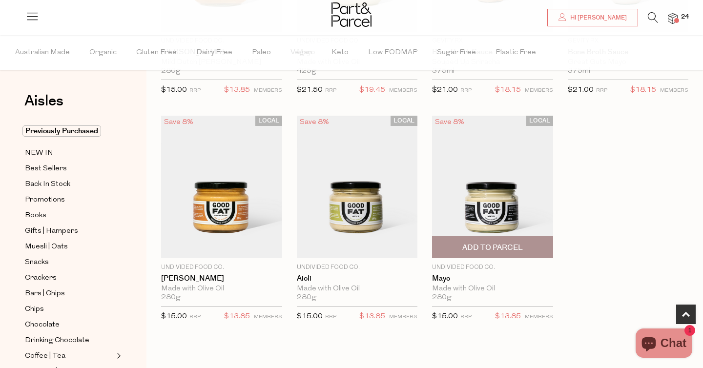
click at [517, 245] on span "Add To Parcel" at bounding box center [492, 248] width 61 height 10
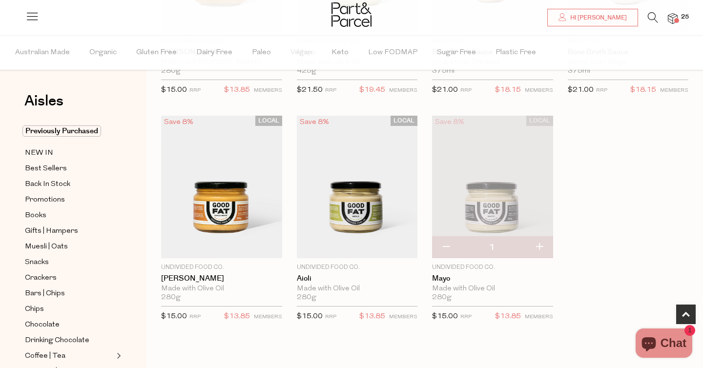
click at [672, 17] on img at bounding box center [673, 18] width 10 height 11
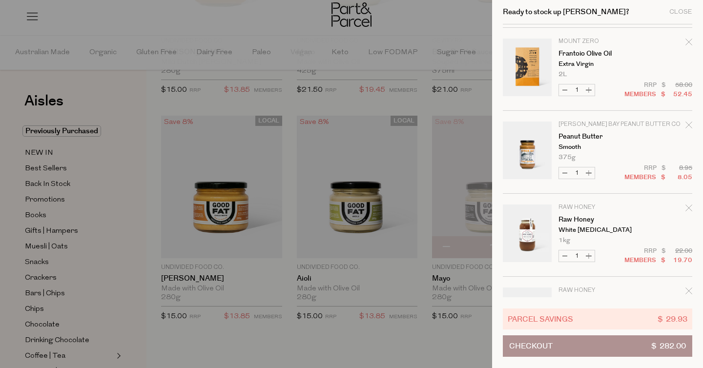
scroll to position [424, 0]
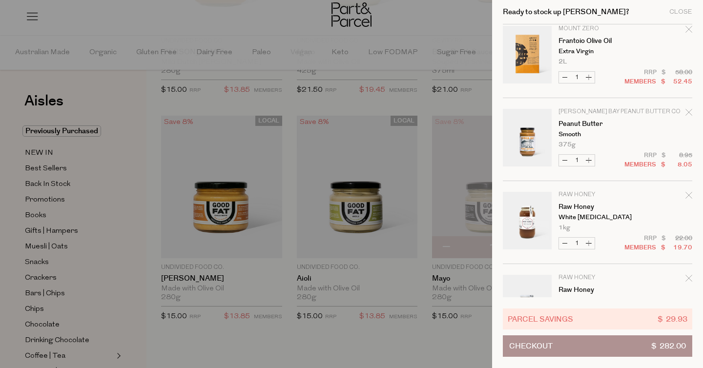
click at [688, 110] on icon "Remove Peanut Butter" at bounding box center [689, 112] width 7 height 7
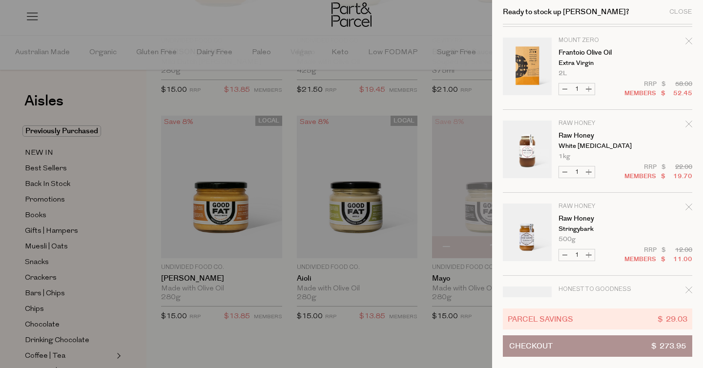
scroll to position [418, 0]
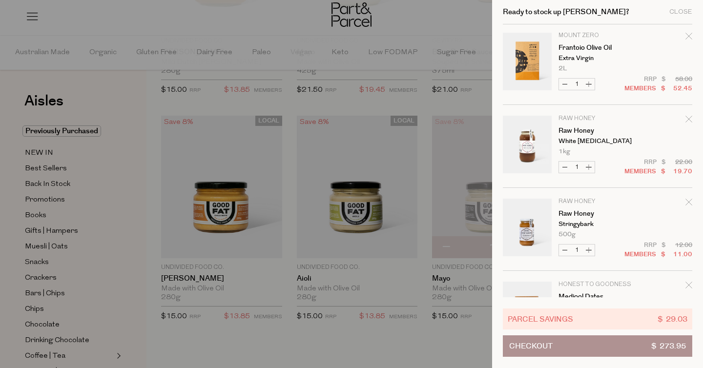
click at [690, 201] on icon "Remove Raw Honey" at bounding box center [689, 202] width 7 height 7
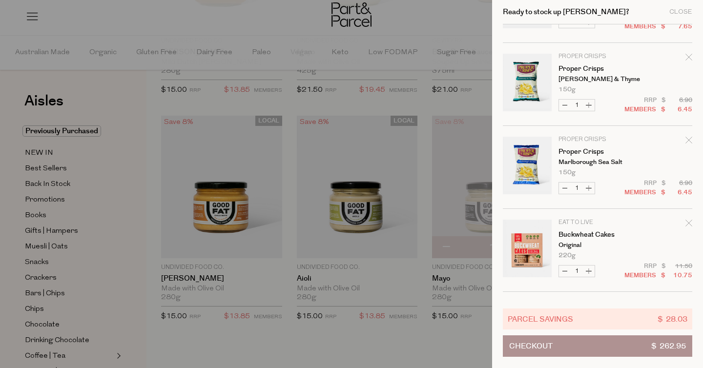
scroll to position [748, 0]
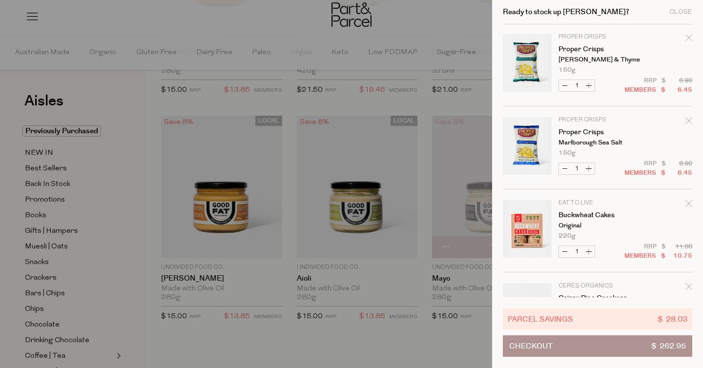
click at [687, 204] on icon "Remove Buckwheat Cakes" at bounding box center [689, 203] width 6 height 6
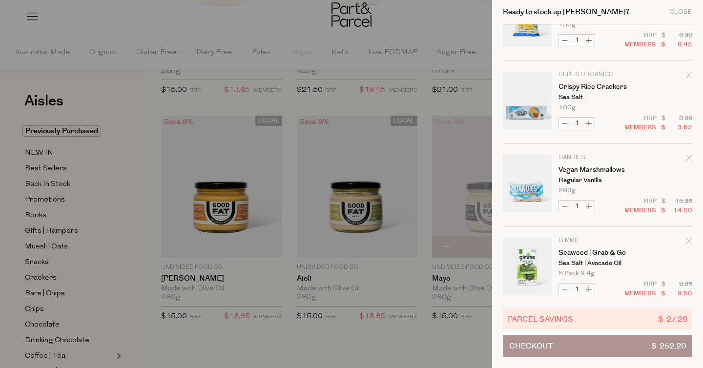
scroll to position [884, 0]
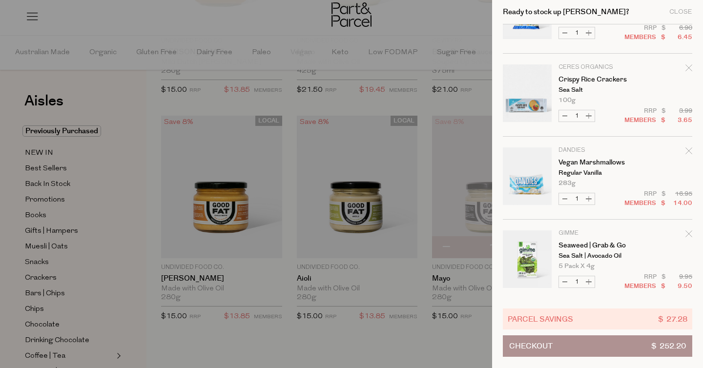
click at [688, 154] on icon "Remove Vegan Marshmallows" at bounding box center [689, 150] width 7 height 7
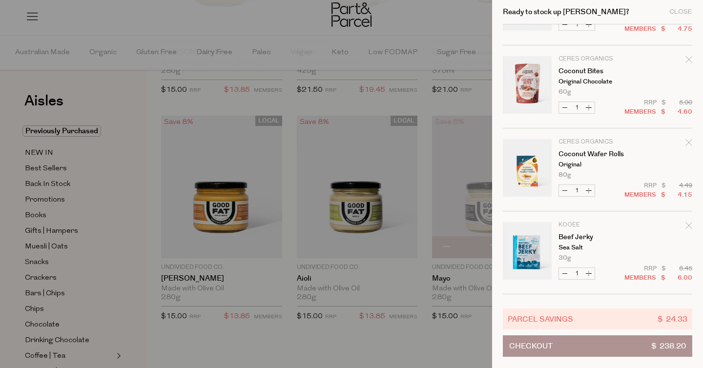
scroll to position [1228, 0]
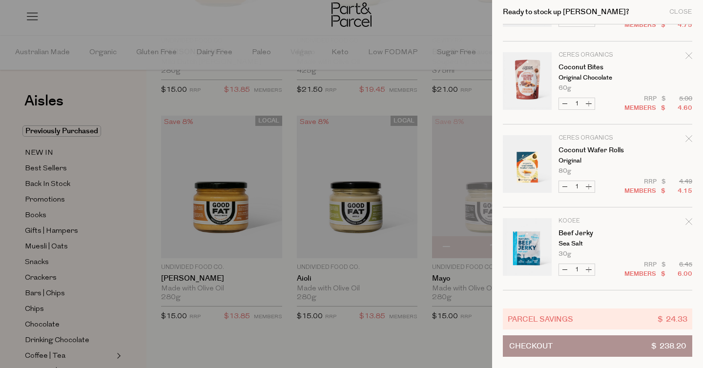
click at [688, 140] on icon "Remove Coconut Wafer Rolls" at bounding box center [689, 138] width 7 height 7
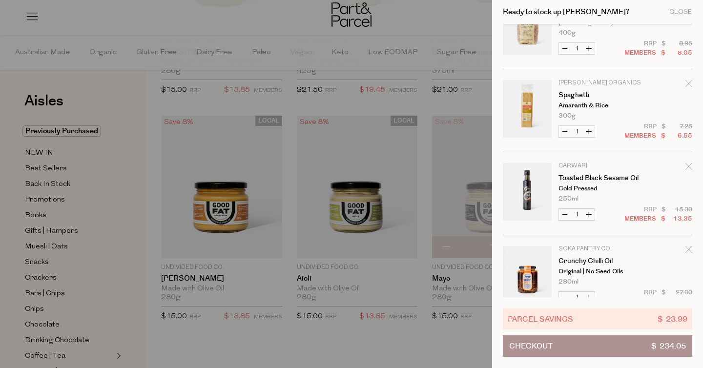
scroll to position [0, 0]
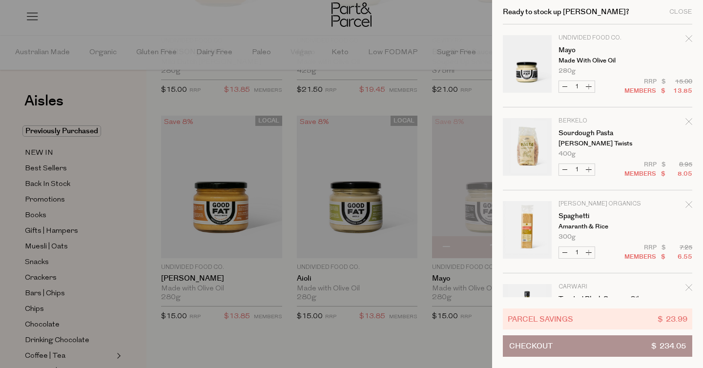
click at [454, 21] on div at bounding box center [351, 184] width 703 height 368
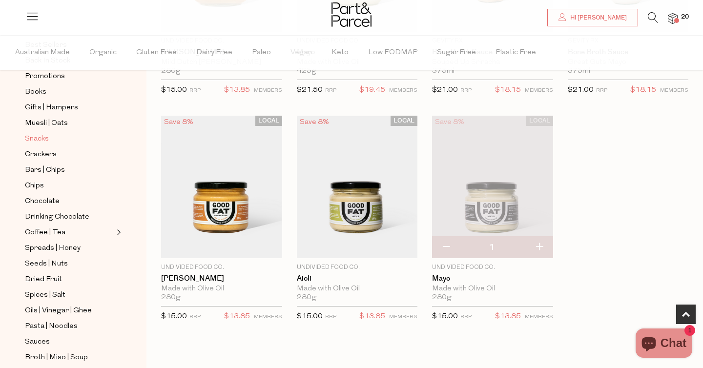
scroll to position [127, 0]
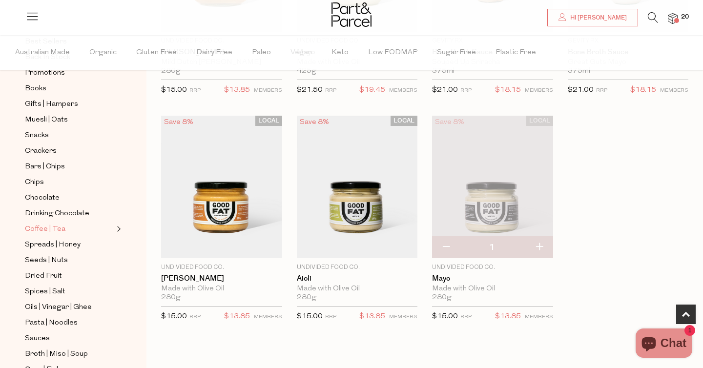
click at [57, 228] on span "Coffee | Tea" at bounding box center [45, 230] width 41 height 12
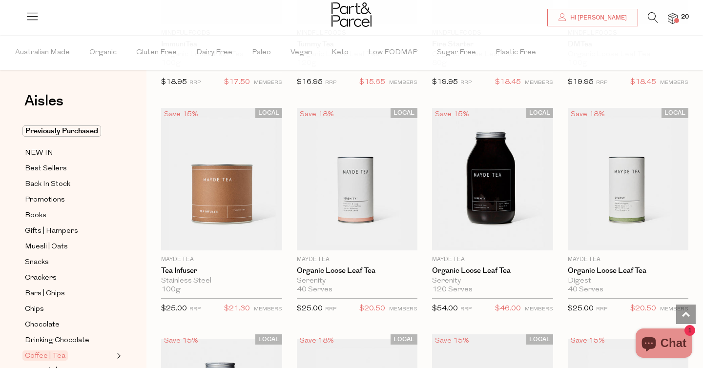
scroll to position [2076, 0]
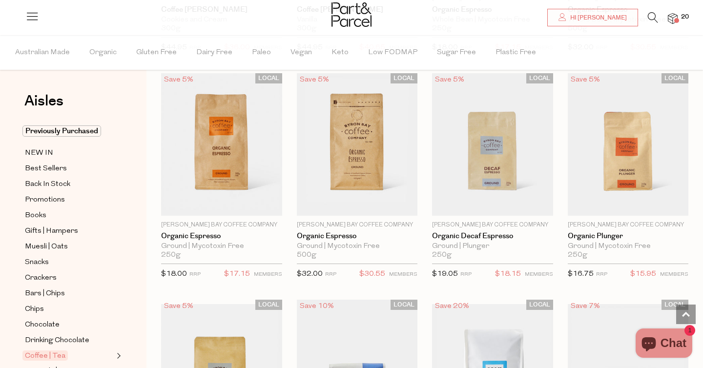
scroll to position [4434, 0]
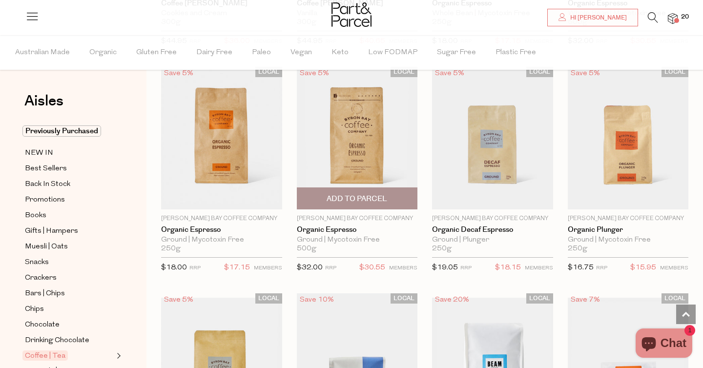
click at [388, 196] on span "Add To Parcel" at bounding box center [357, 198] width 115 height 21
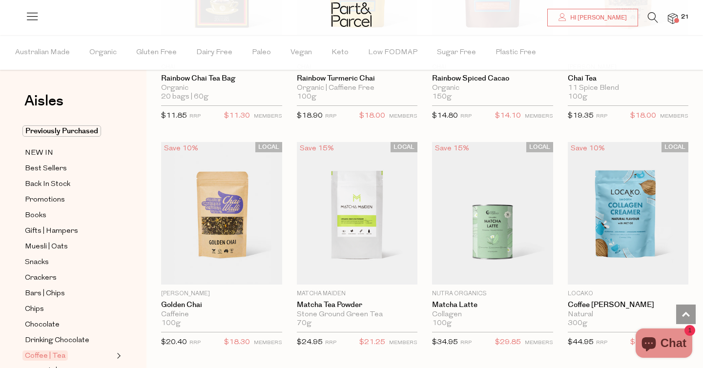
scroll to position [3664, 0]
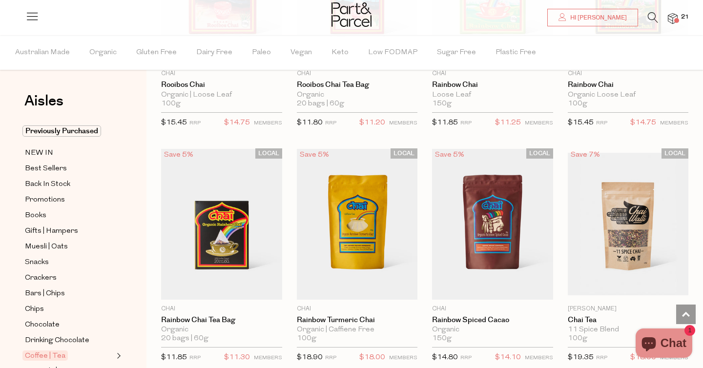
click at [675, 21] on span at bounding box center [676, 20] width 5 height 5
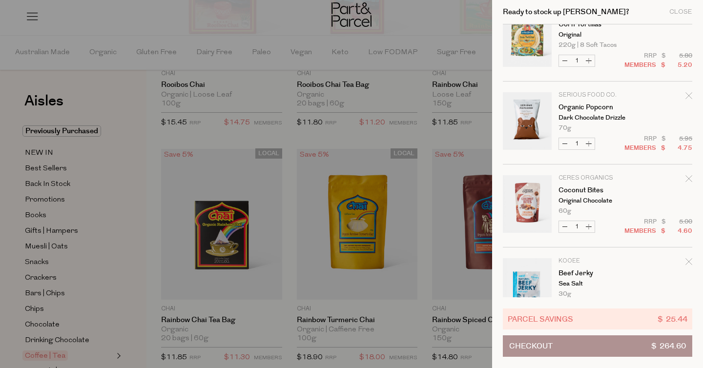
scroll to position [1387, 0]
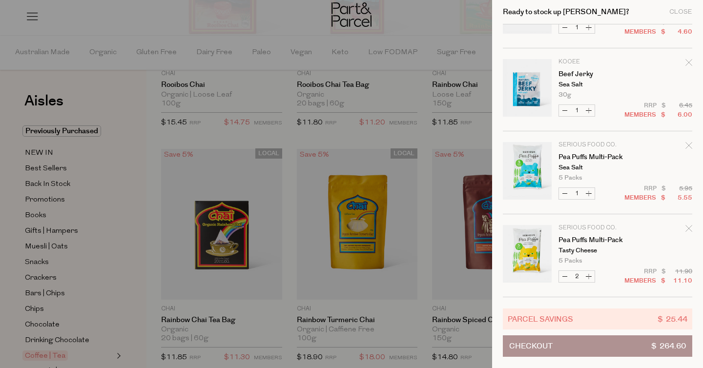
click at [117, 163] on div at bounding box center [351, 184] width 703 height 368
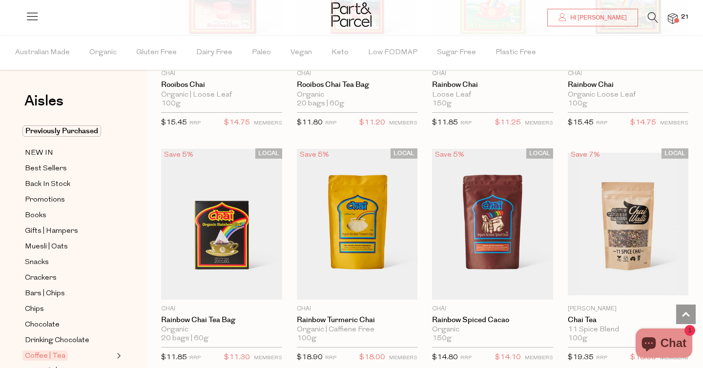
scroll to position [4444, 0]
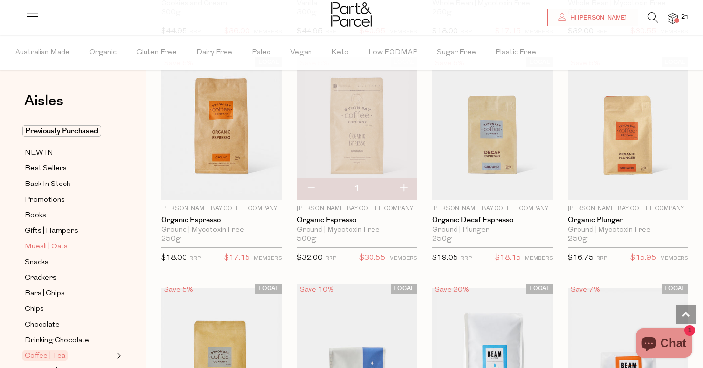
click at [45, 242] on span "Muesli | Oats" at bounding box center [46, 247] width 43 height 12
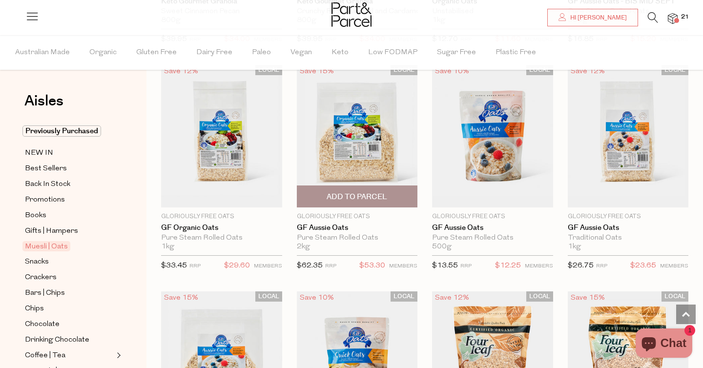
scroll to position [2352, 0]
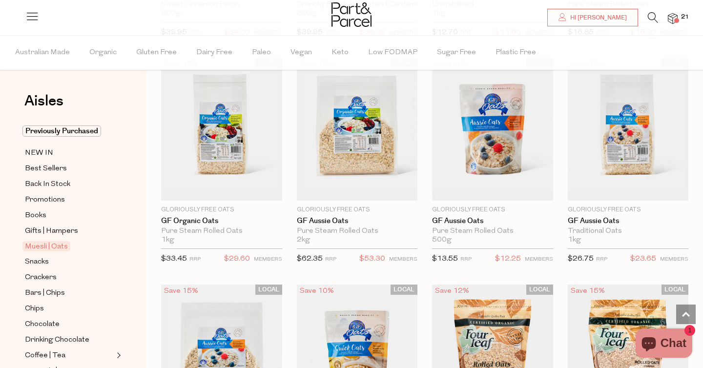
click at [650, 16] on icon at bounding box center [653, 17] width 10 height 11
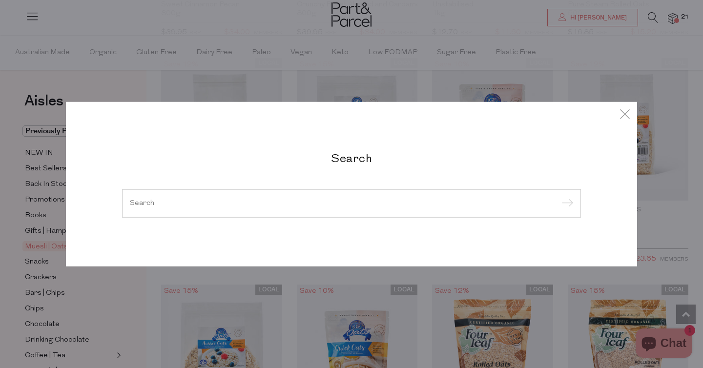
click at [142, 205] on input "search" at bounding box center [351, 203] width 443 height 7
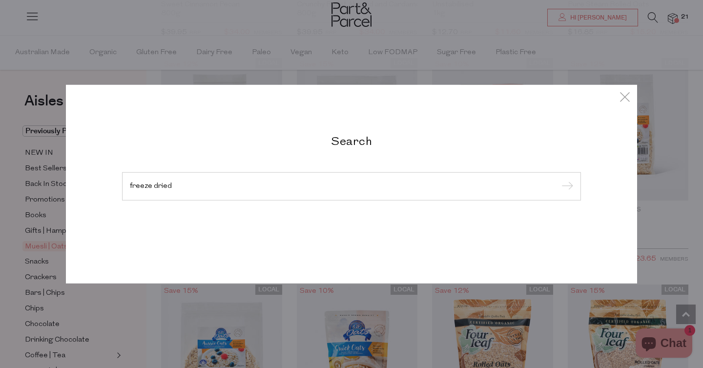
type input "freeze dried"
click at [559, 180] on input "submit" at bounding box center [566, 187] width 15 height 15
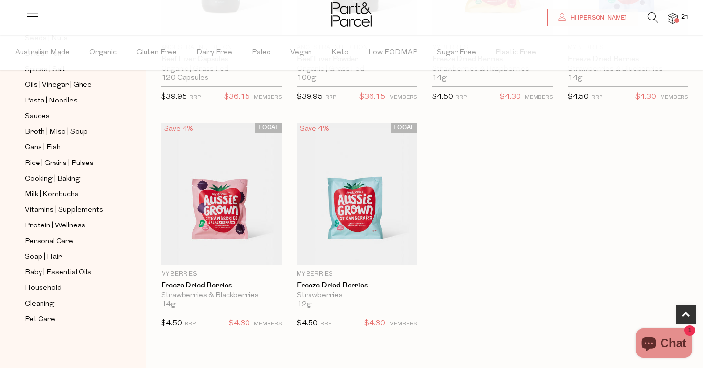
scroll to position [441, 0]
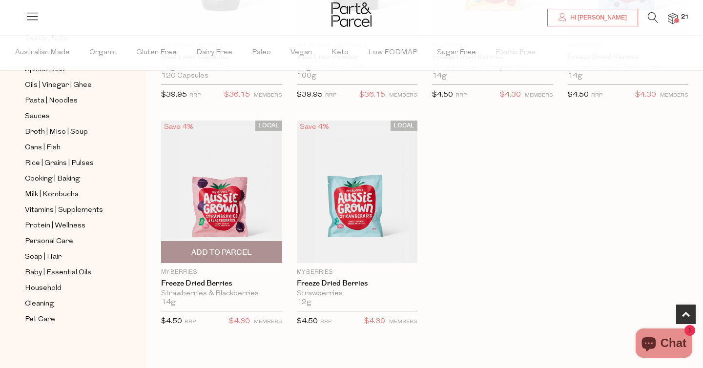
click at [214, 252] on span "Add To Parcel" at bounding box center [221, 253] width 61 height 10
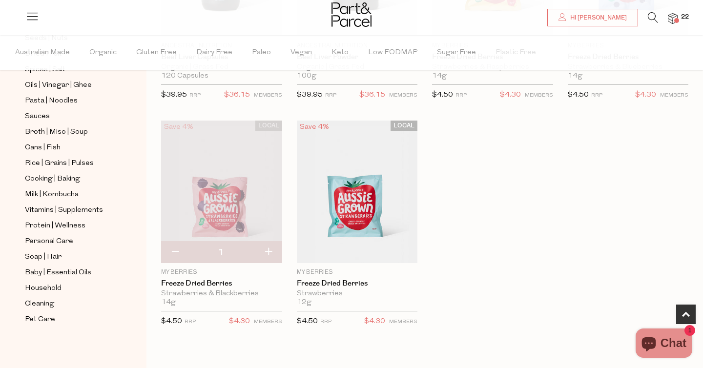
click at [678, 14] on div at bounding box center [351, 16] width 703 height 32
click at [663, 30] on div at bounding box center [351, 16] width 703 height 32
click at [672, 25] on div at bounding box center [351, 16] width 703 height 32
click at [675, 17] on img at bounding box center [673, 18] width 10 height 11
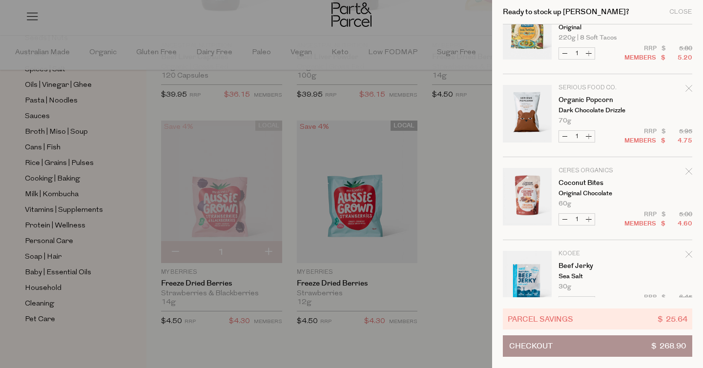
scroll to position [1268, 0]
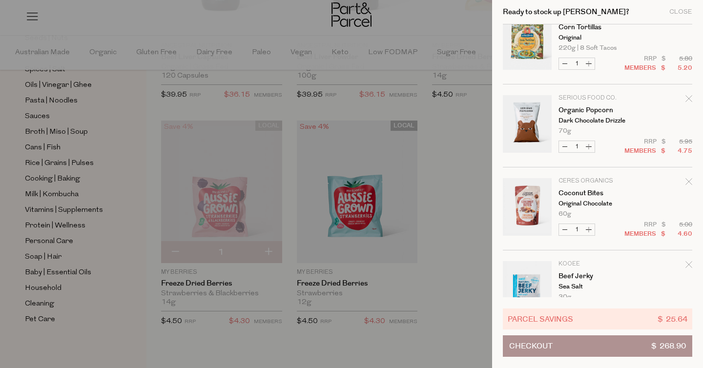
click at [688, 182] on icon "Remove Coconut Bites" at bounding box center [689, 181] width 6 height 6
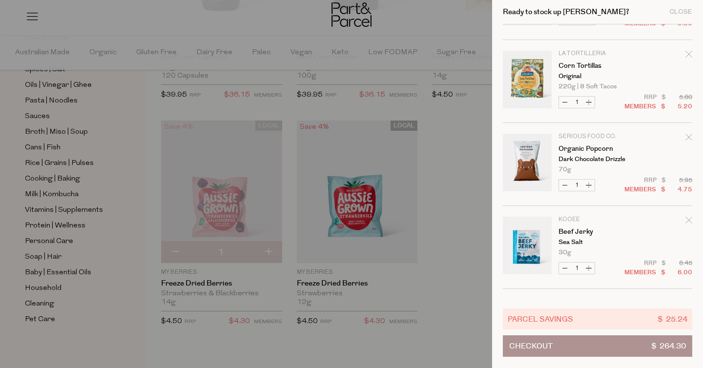
scroll to position [1225, 0]
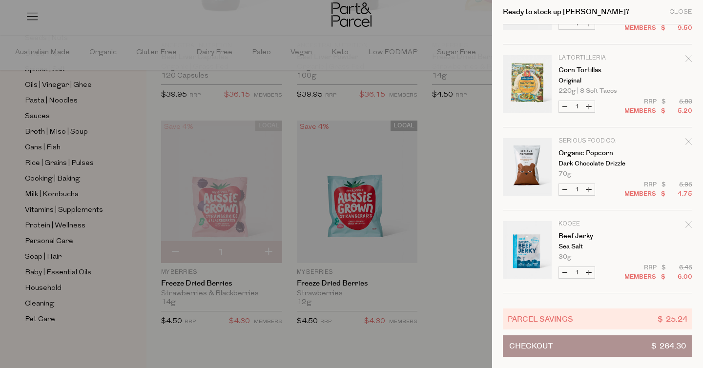
click at [690, 223] on icon "Remove Beef Jerky" at bounding box center [689, 224] width 7 height 7
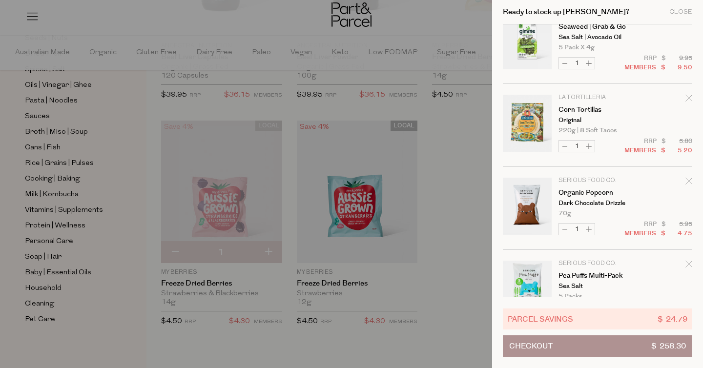
scroll to position [1185, 0]
click at [588, 147] on button "Increase Corn Tortillas" at bounding box center [589, 146] width 12 height 11
type input "2"
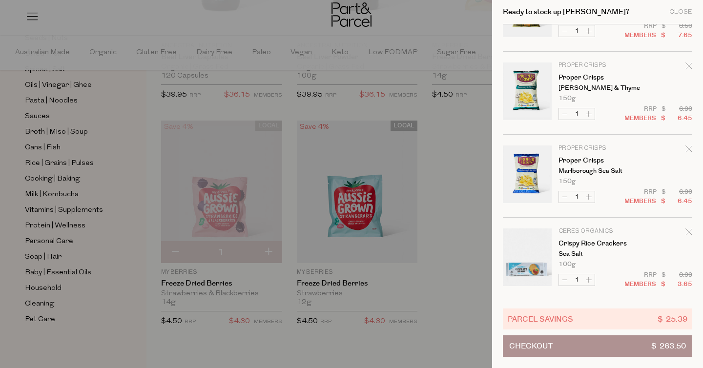
scroll to position [914, 0]
